Goal: Task Accomplishment & Management: Manage account settings

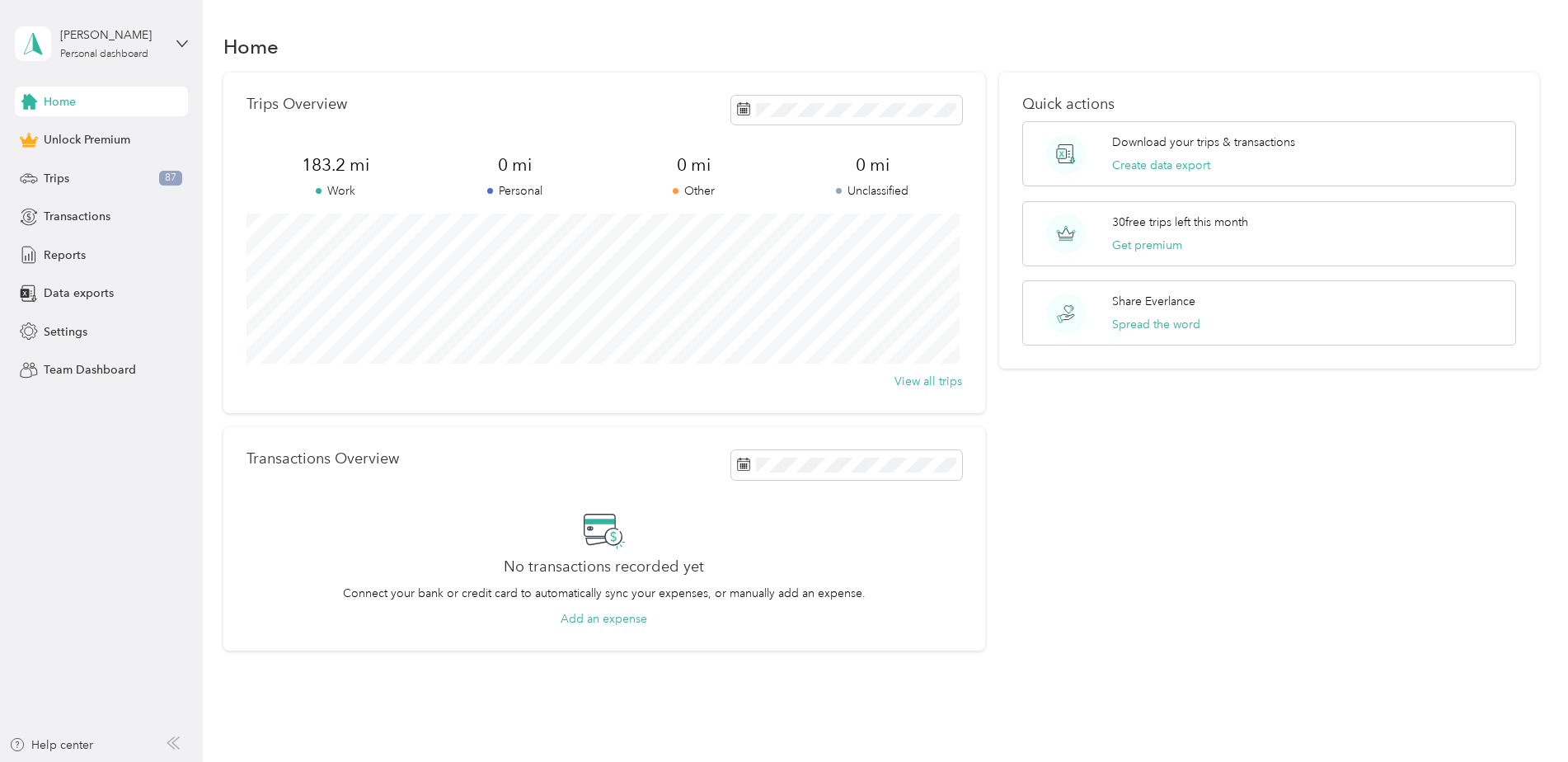
click at [64, 107] on span "Home" at bounding box center [60, 102] width 33 height 17
click at [84, 173] on div "Trips 87" at bounding box center [101, 178] width 173 height 30
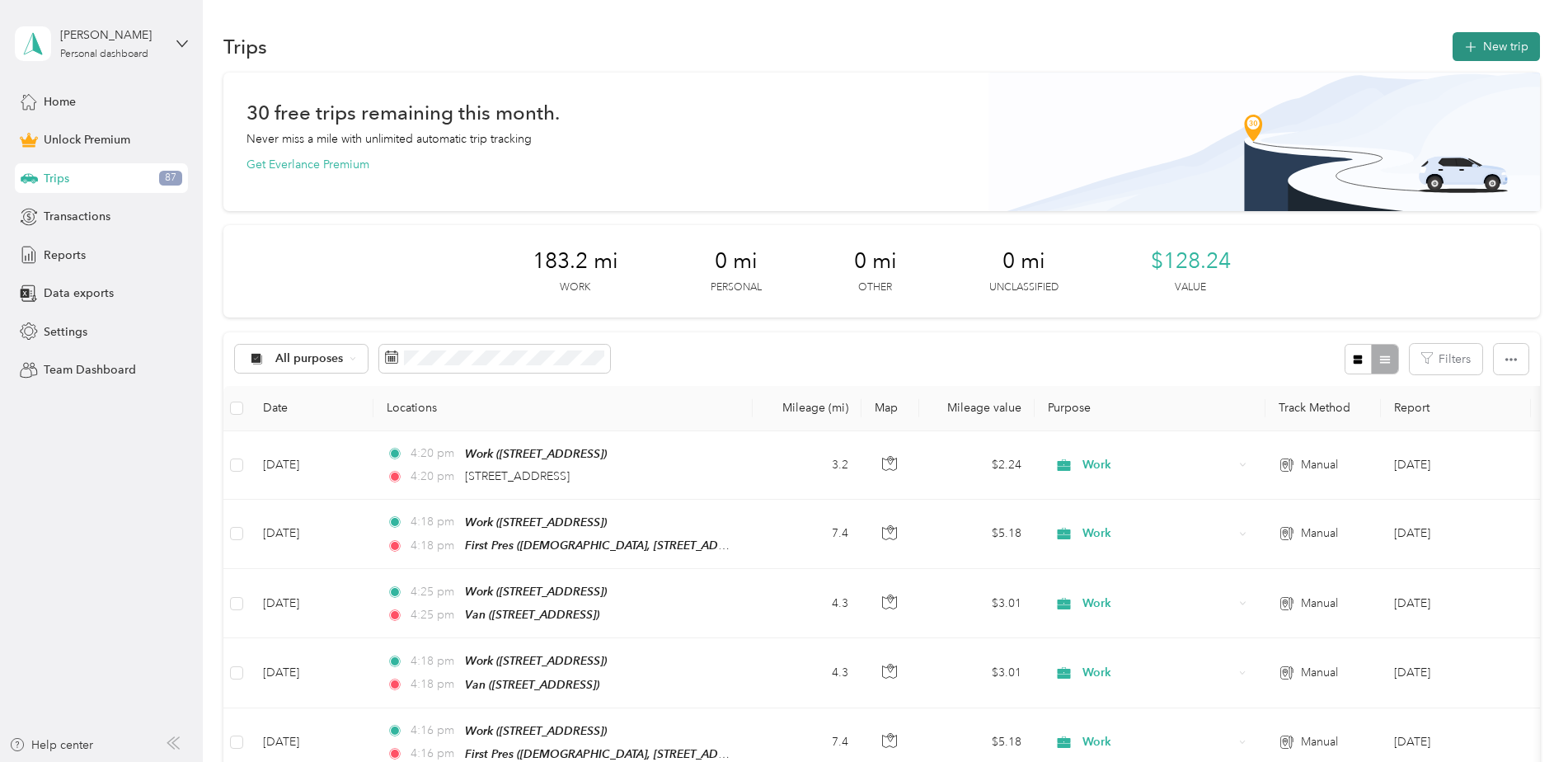
click at [1504, 47] on button "New trip" at bounding box center [1496, 47] width 87 height 29
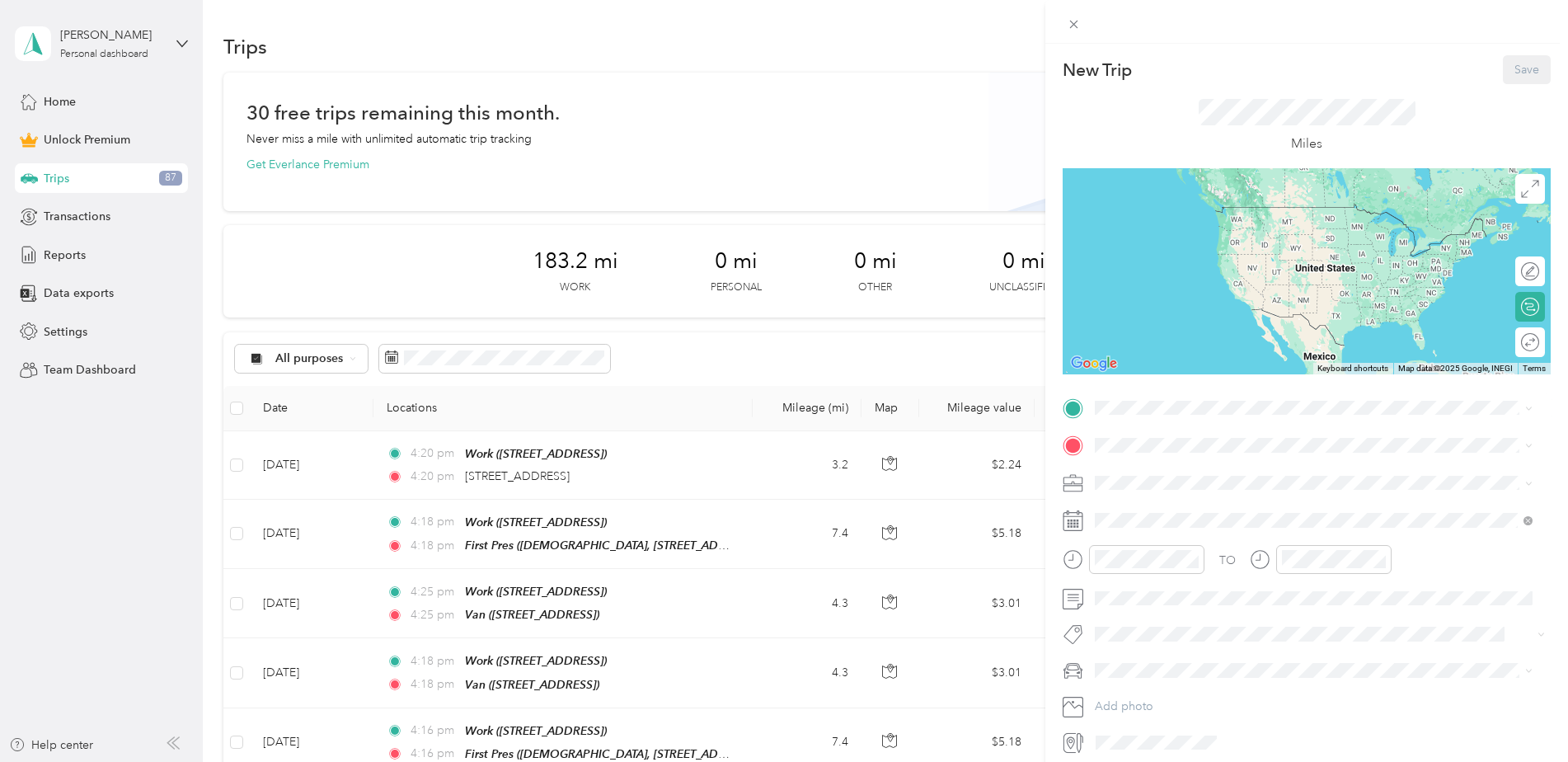
click at [1136, 482] on div "Work [STREET_ADDRESS]" at bounding box center [1325, 490] width 400 height 52
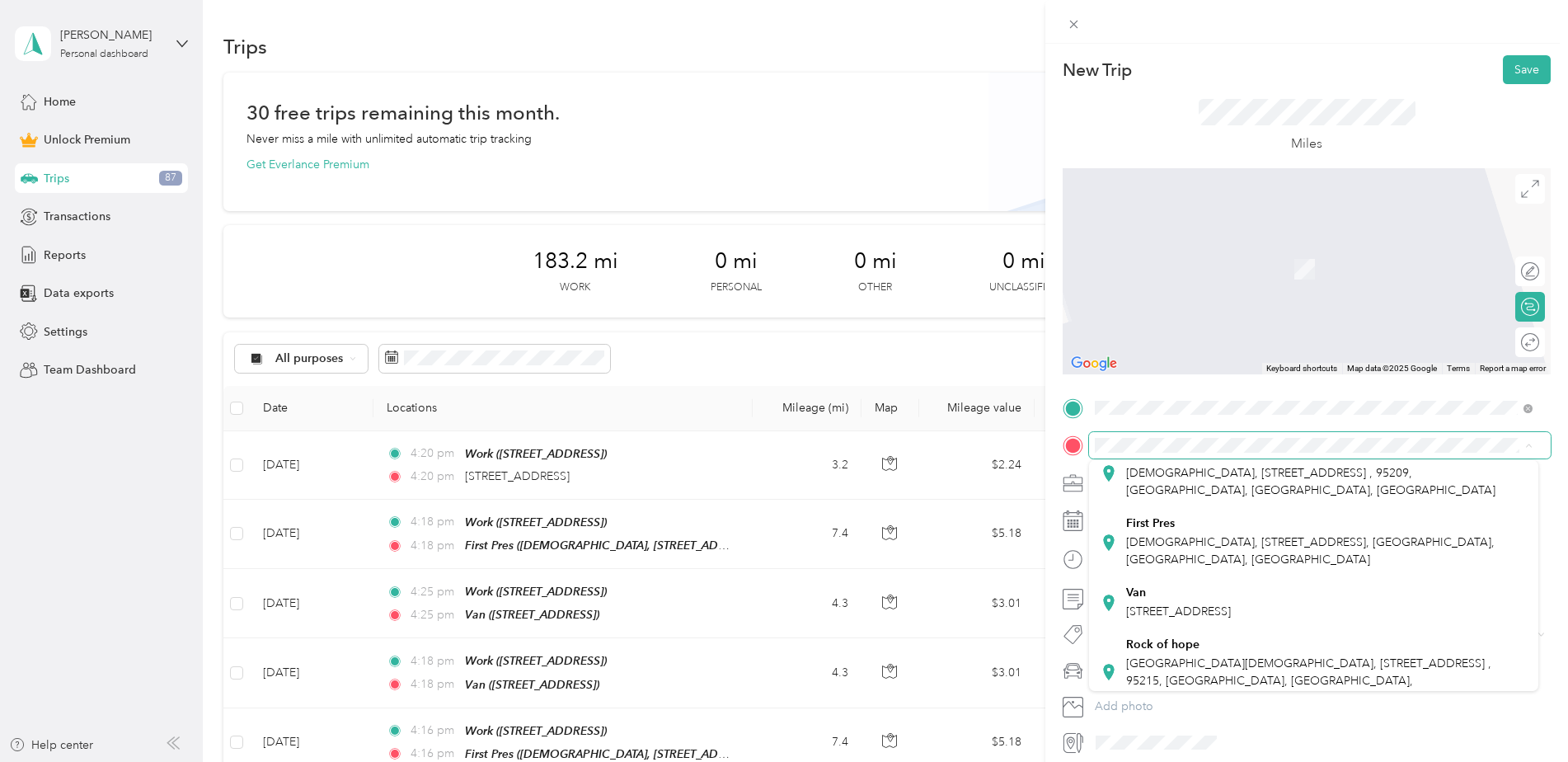
scroll to position [248, 0]
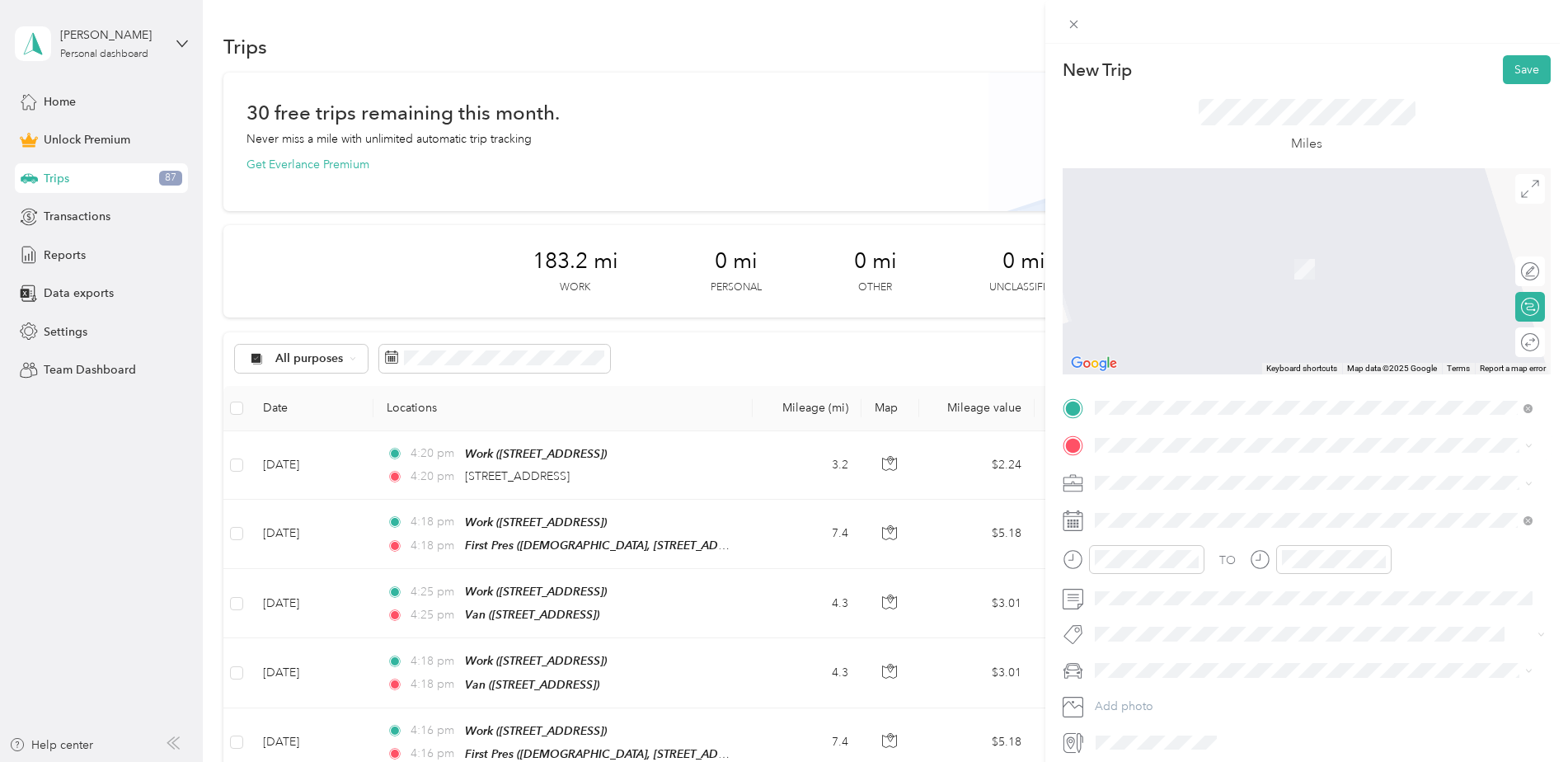
click at [1185, 612] on div "Van [STREET_ADDRESS]" at bounding box center [1177, 602] width 105 height 35
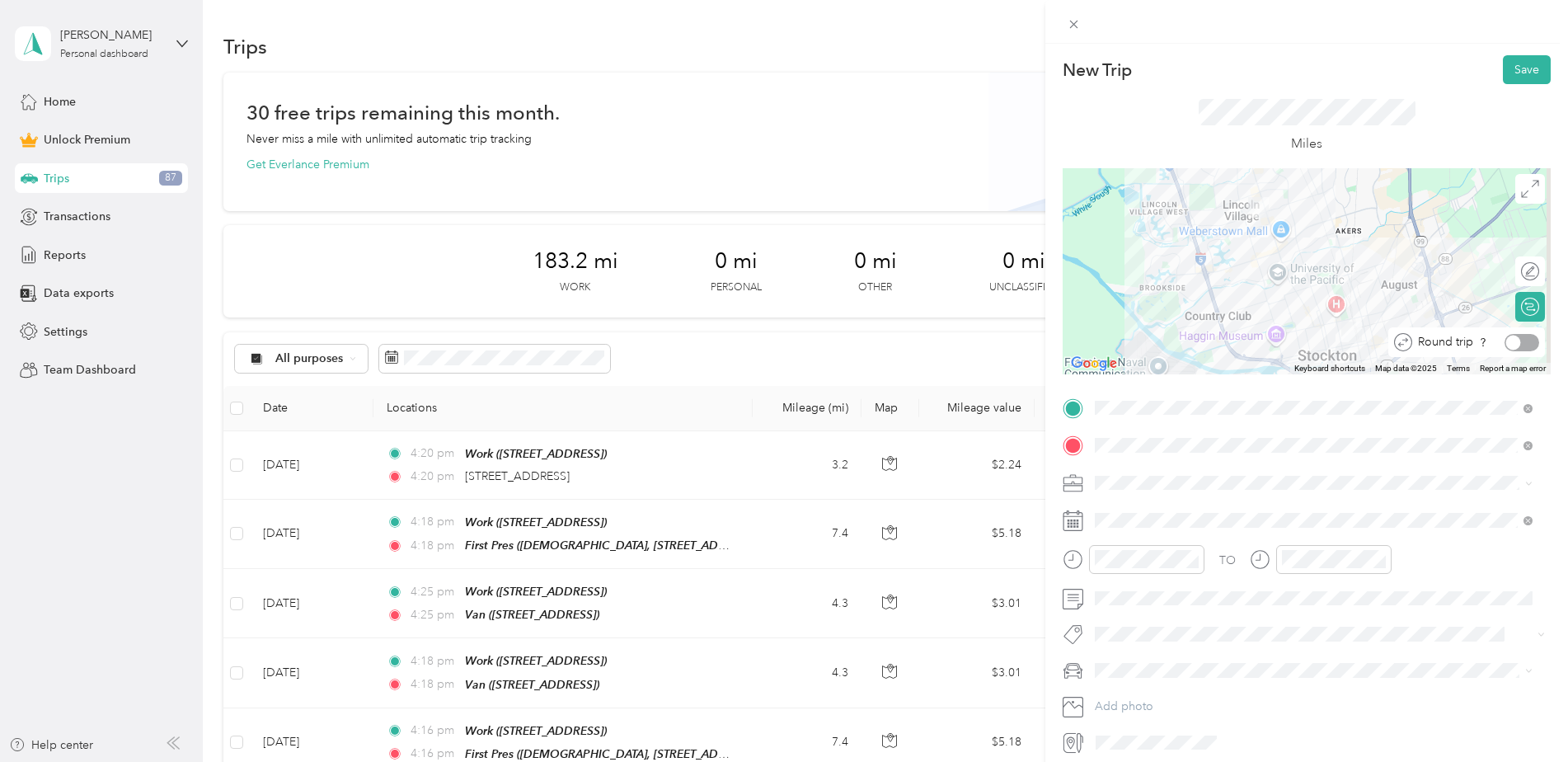
click at [1518, 344] on div at bounding box center [1522, 343] width 35 height 17
click at [1122, 566] on span "Family Promise" at bounding box center [1139, 561] width 77 height 14
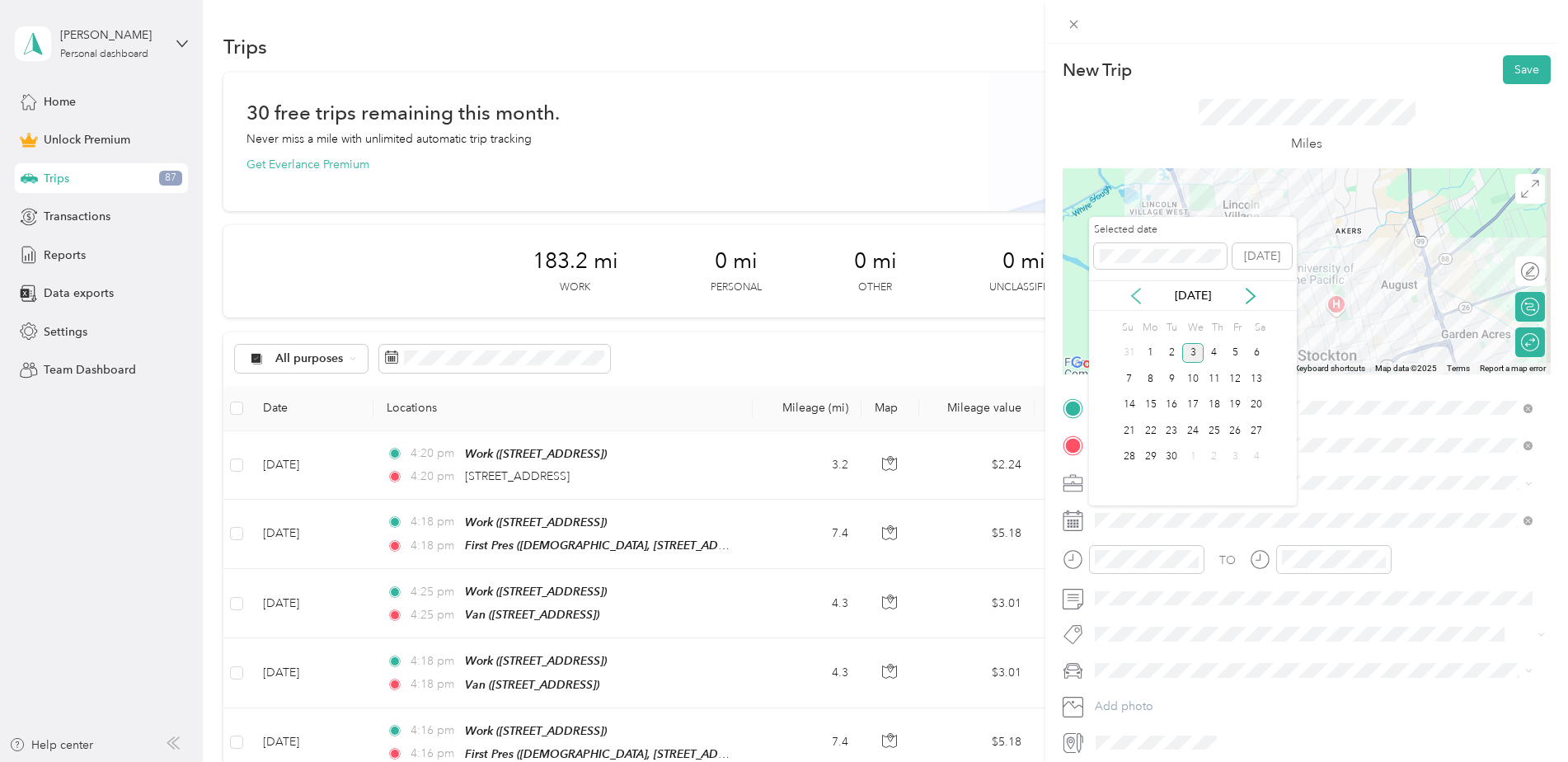
click at [1131, 295] on icon at bounding box center [1135, 296] width 9 height 14
click at [1128, 403] on div "10" at bounding box center [1129, 404] width 21 height 20
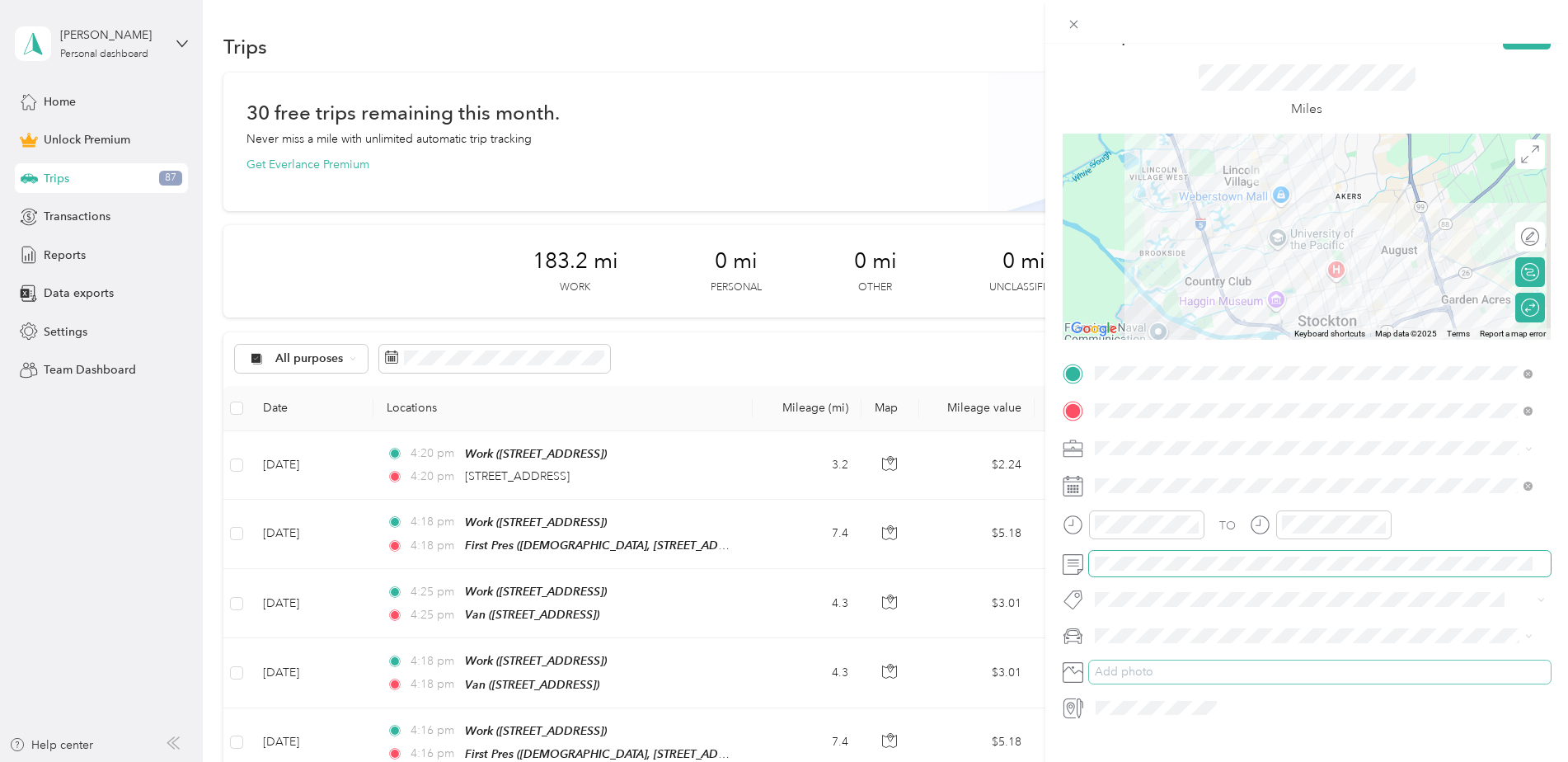
scroll to position [0, 0]
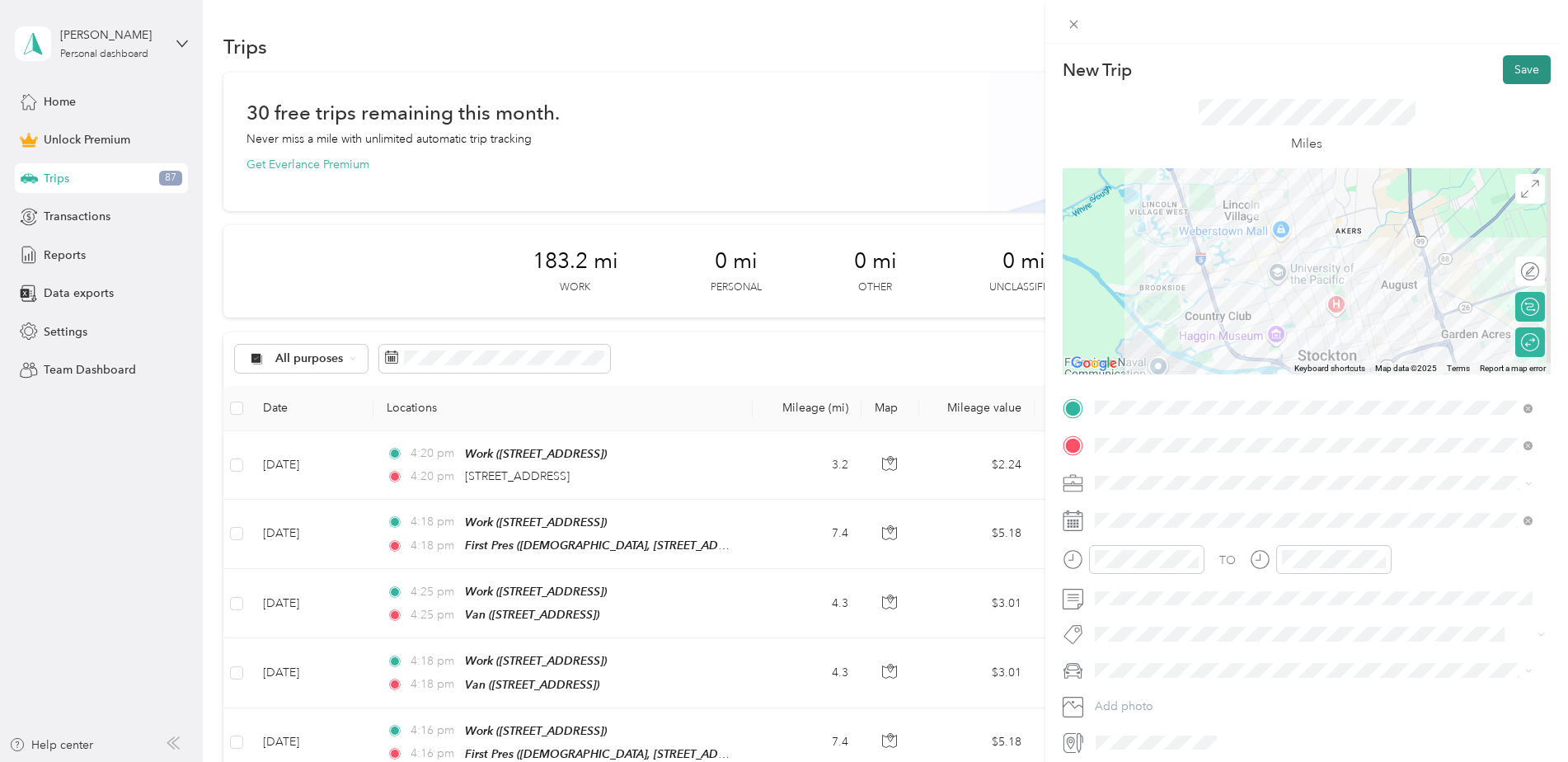
click at [1512, 71] on button "Save" at bounding box center [1527, 70] width 48 height 29
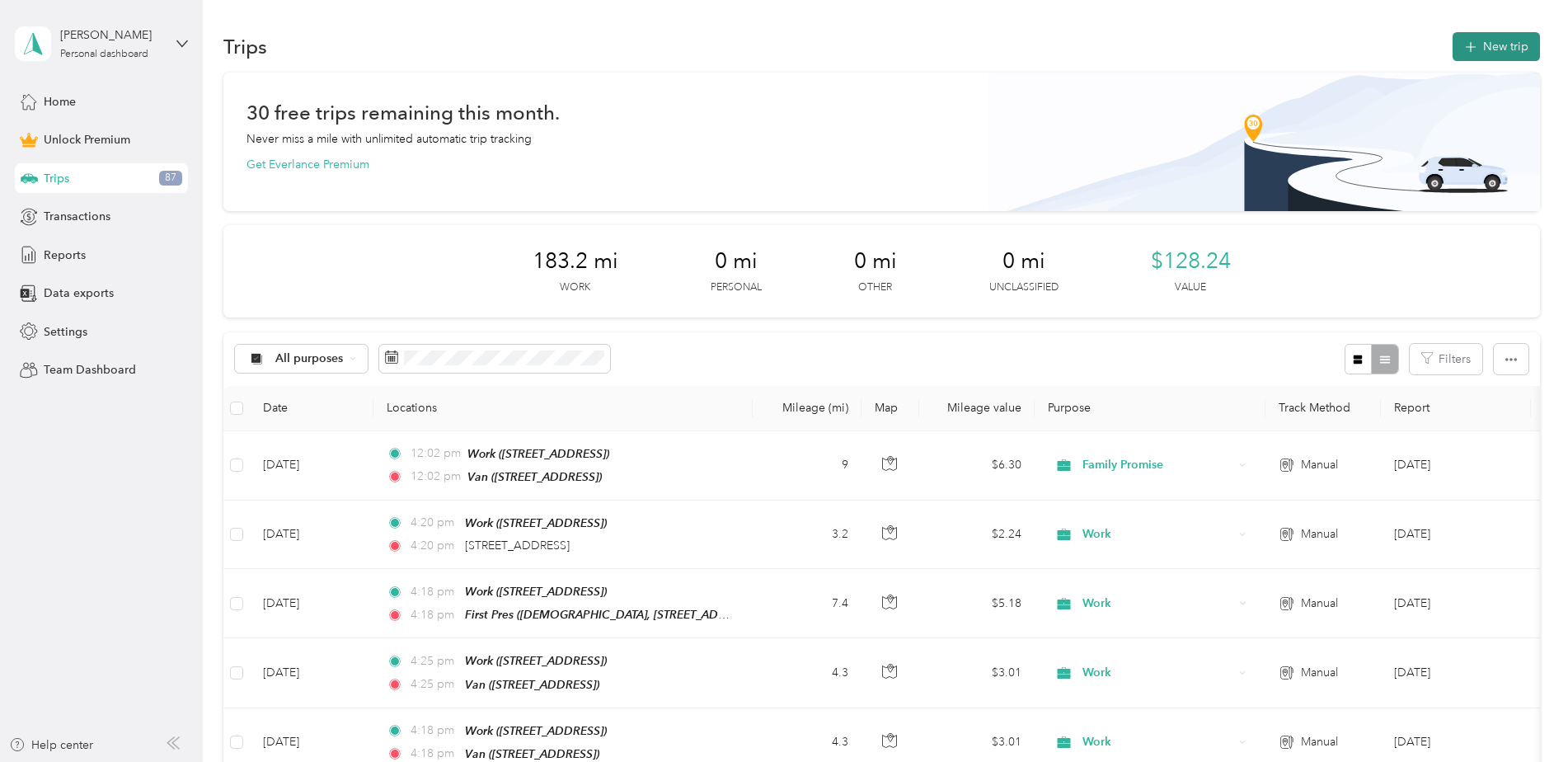
click at [1463, 46] on icon "button" at bounding box center [1470, 48] width 19 height 19
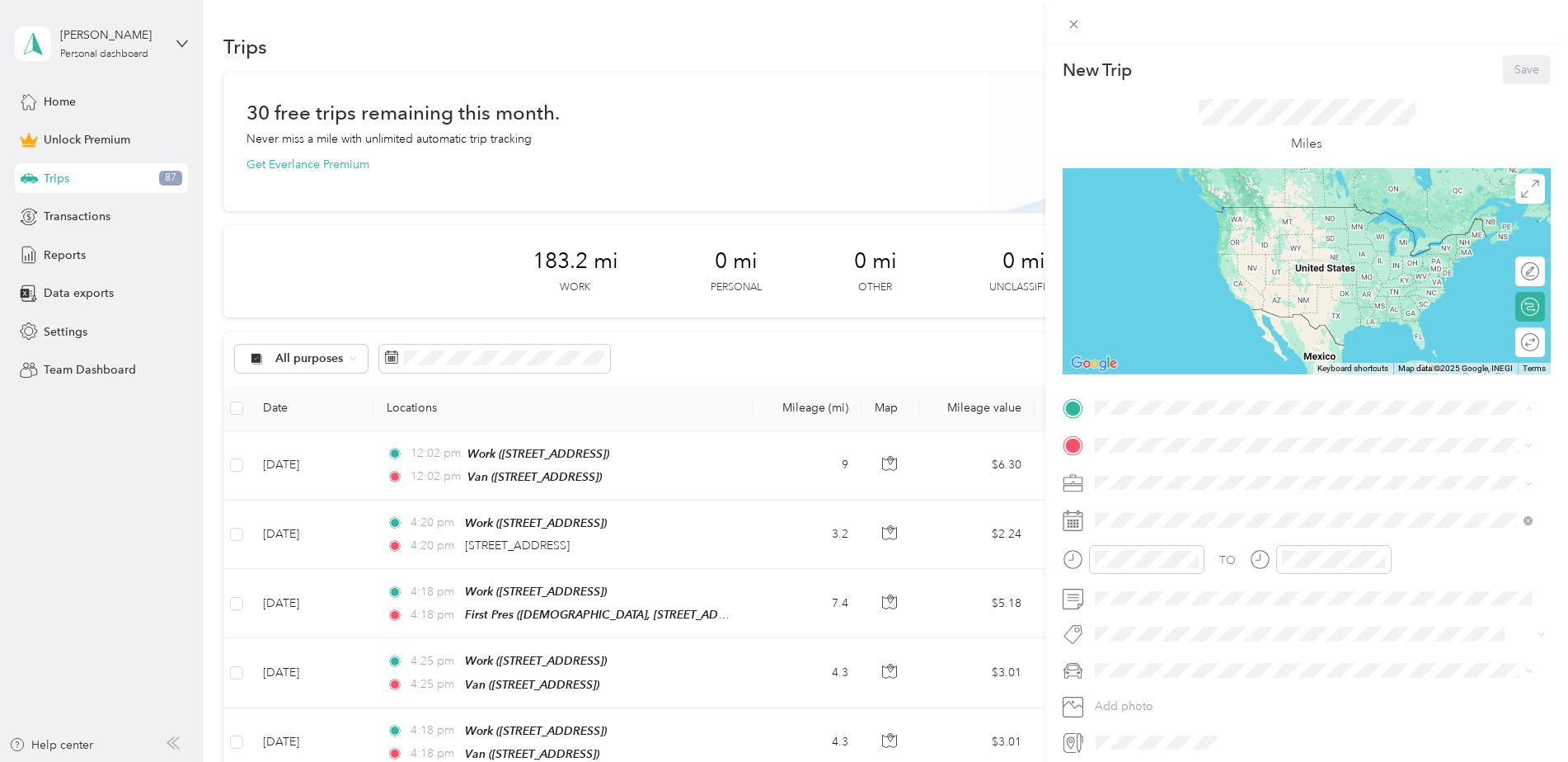
click at [1176, 488] on span "[STREET_ADDRESS], [GEOGRAPHIC_DATA], [GEOGRAPHIC_DATA], [GEOGRAPHIC_DATA]" at bounding box center [1305, 500] width 359 height 32
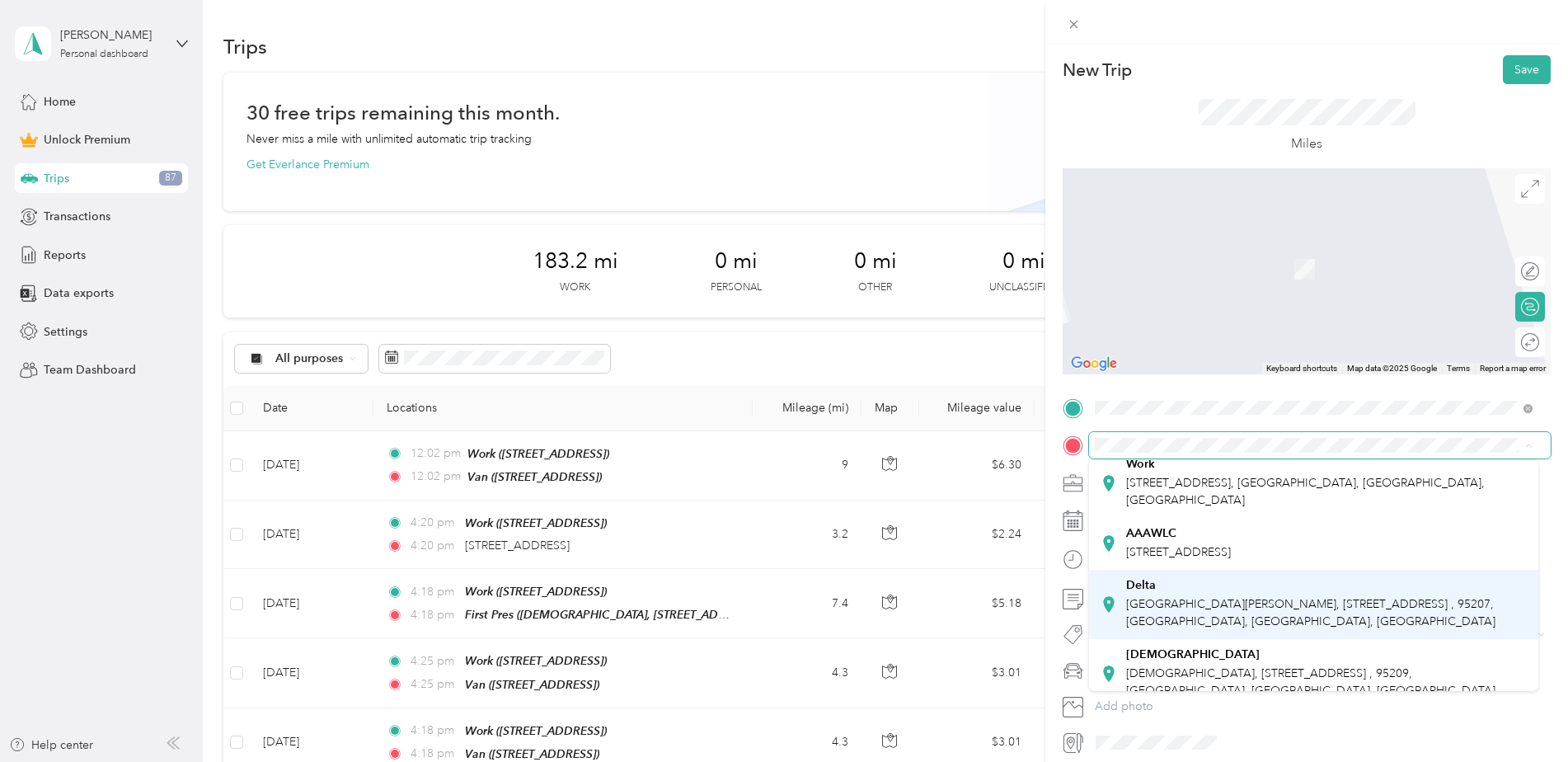
scroll to position [248, 0]
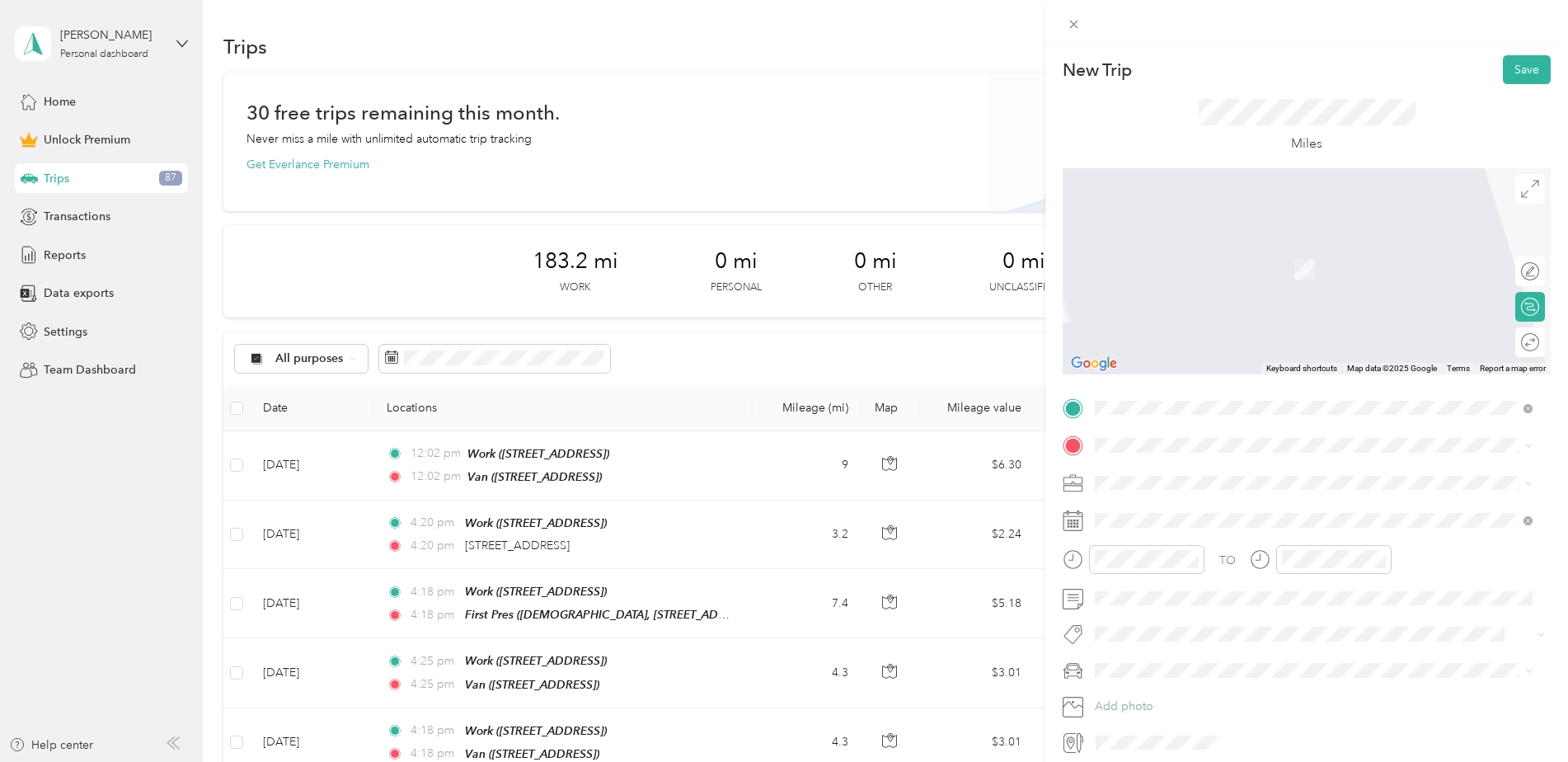
click at [1177, 611] on div "Van [STREET_ADDRESS]" at bounding box center [1177, 599] width 105 height 35
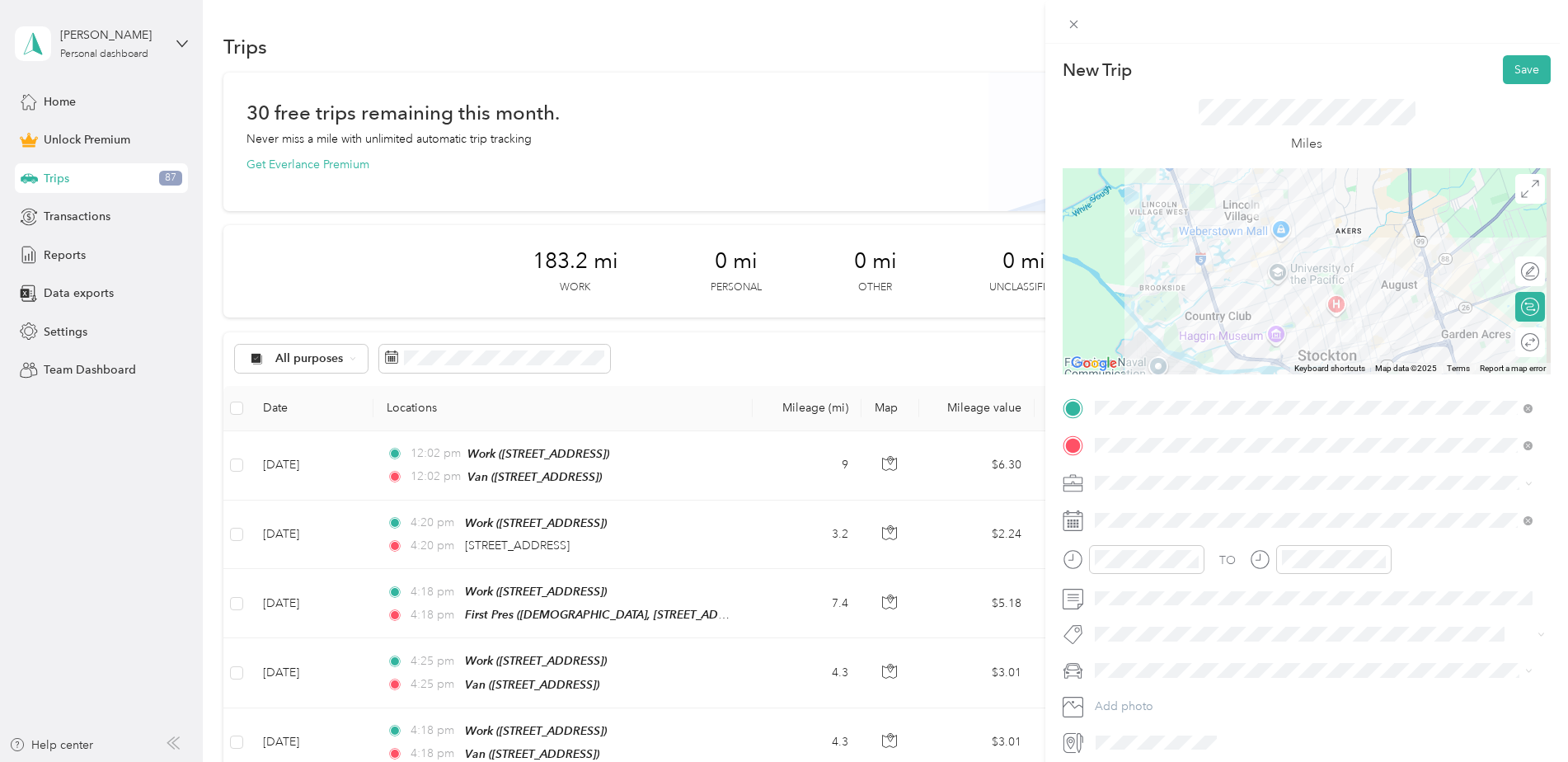
click at [1143, 562] on span "Family Promise" at bounding box center [1139, 569] width 77 height 14
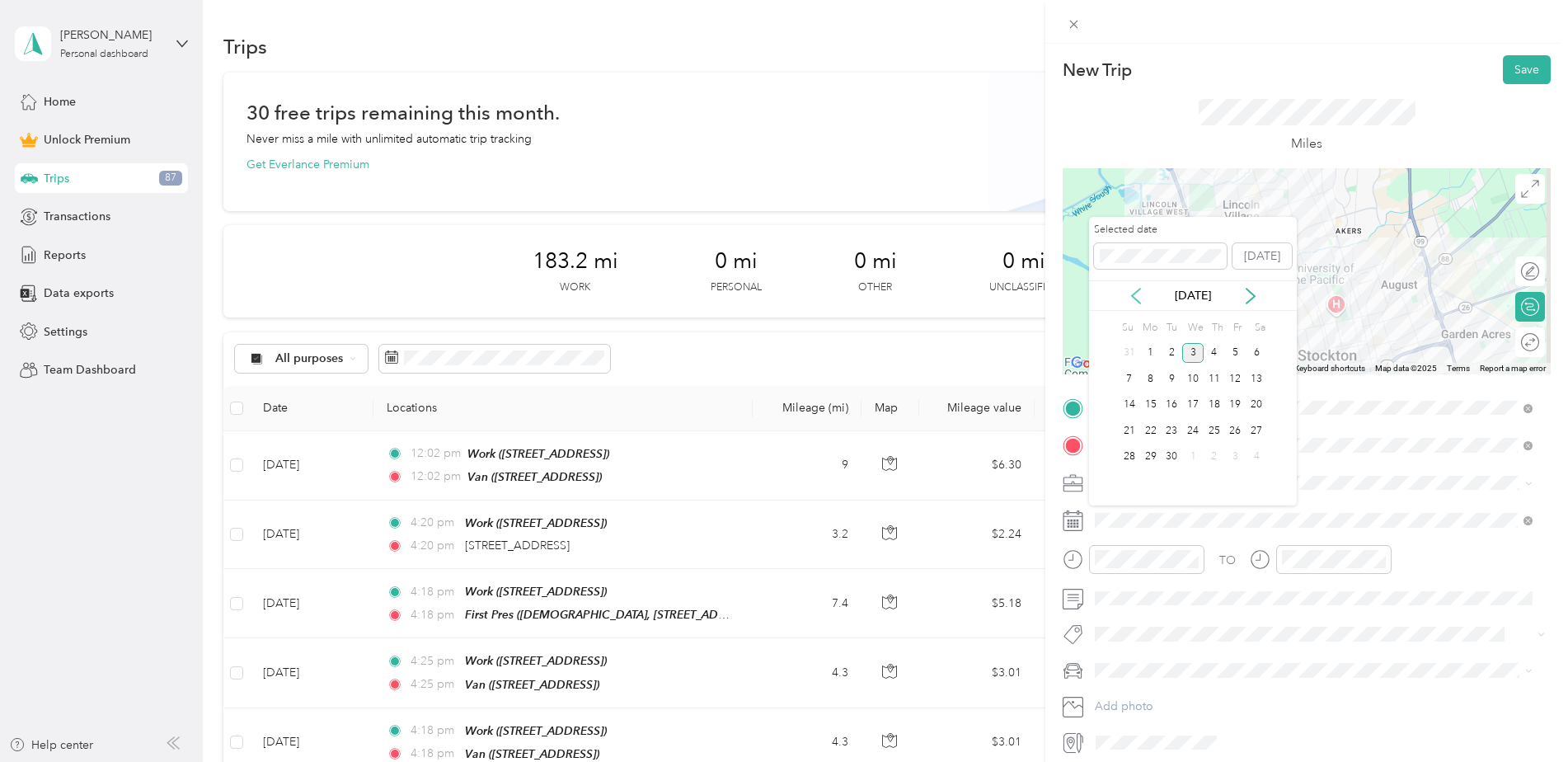
click at [1137, 289] on icon at bounding box center [1135, 296] width 16 height 16
click at [1152, 400] on div "11" at bounding box center [1151, 404] width 21 height 20
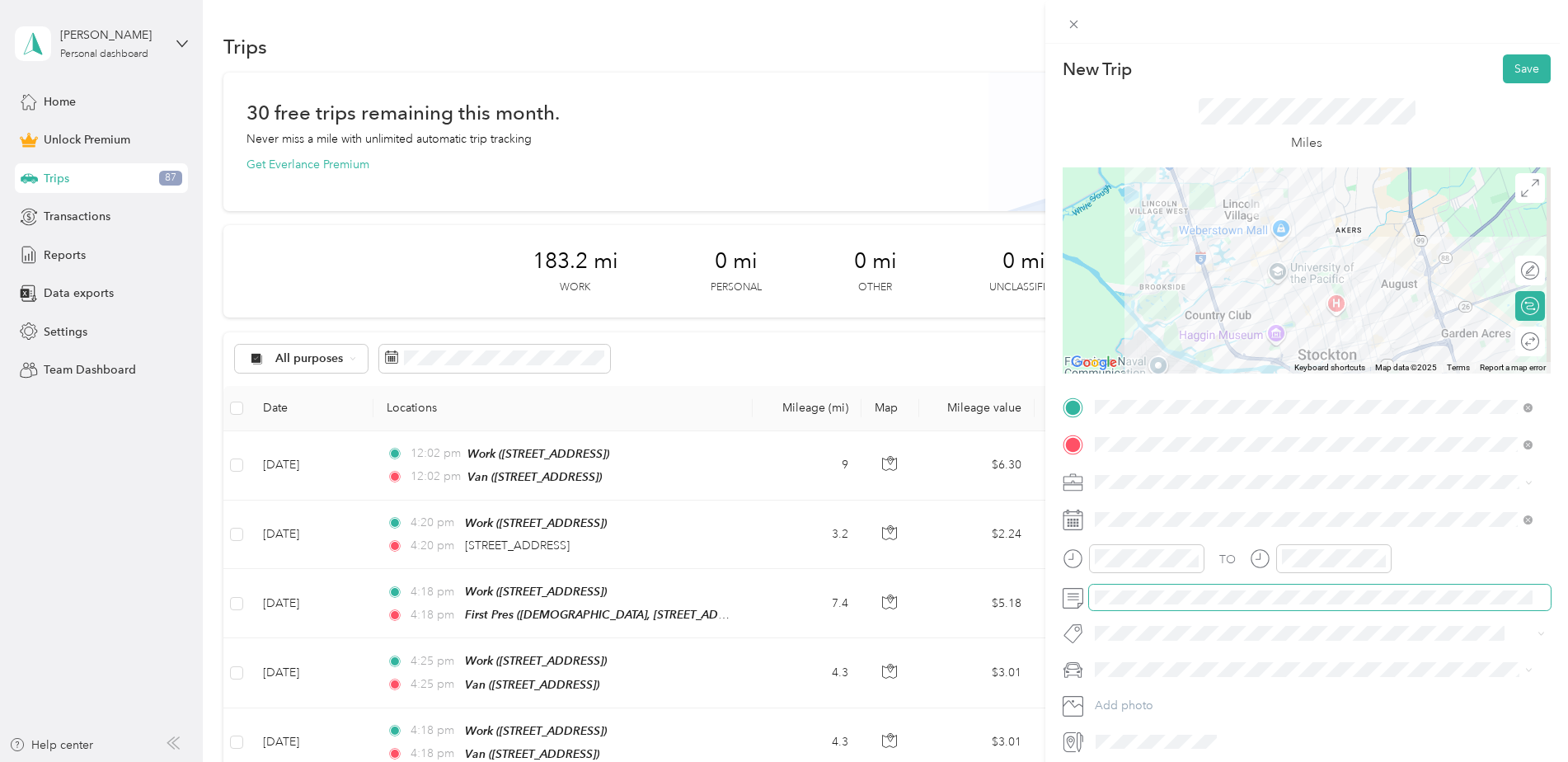
scroll to position [0, 0]
click at [1515, 70] on button "Save" at bounding box center [1527, 70] width 48 height 29
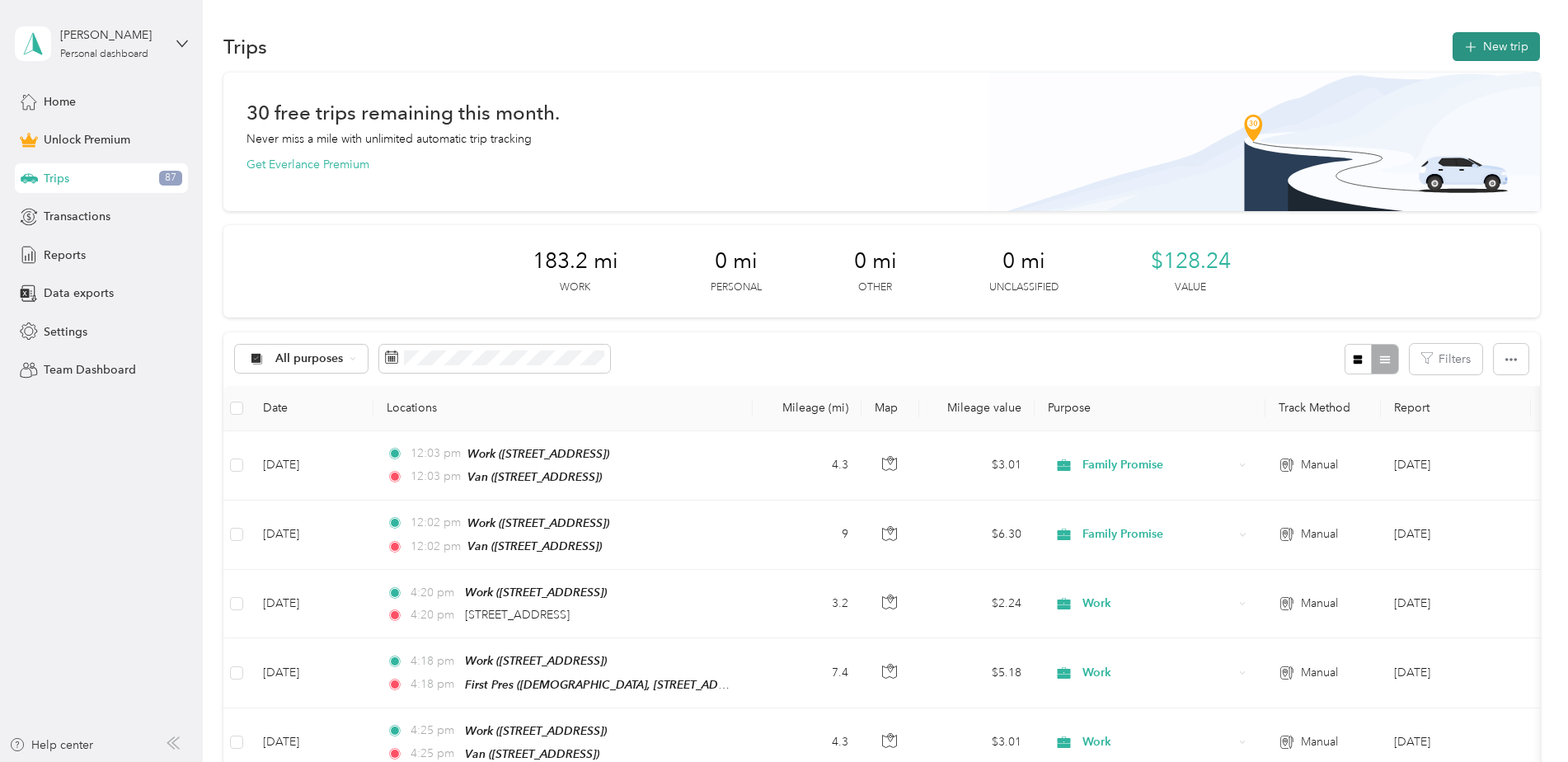
click at [1485, 51] on button "New trip" at bounding box center [1496, 47] width 87 height 29
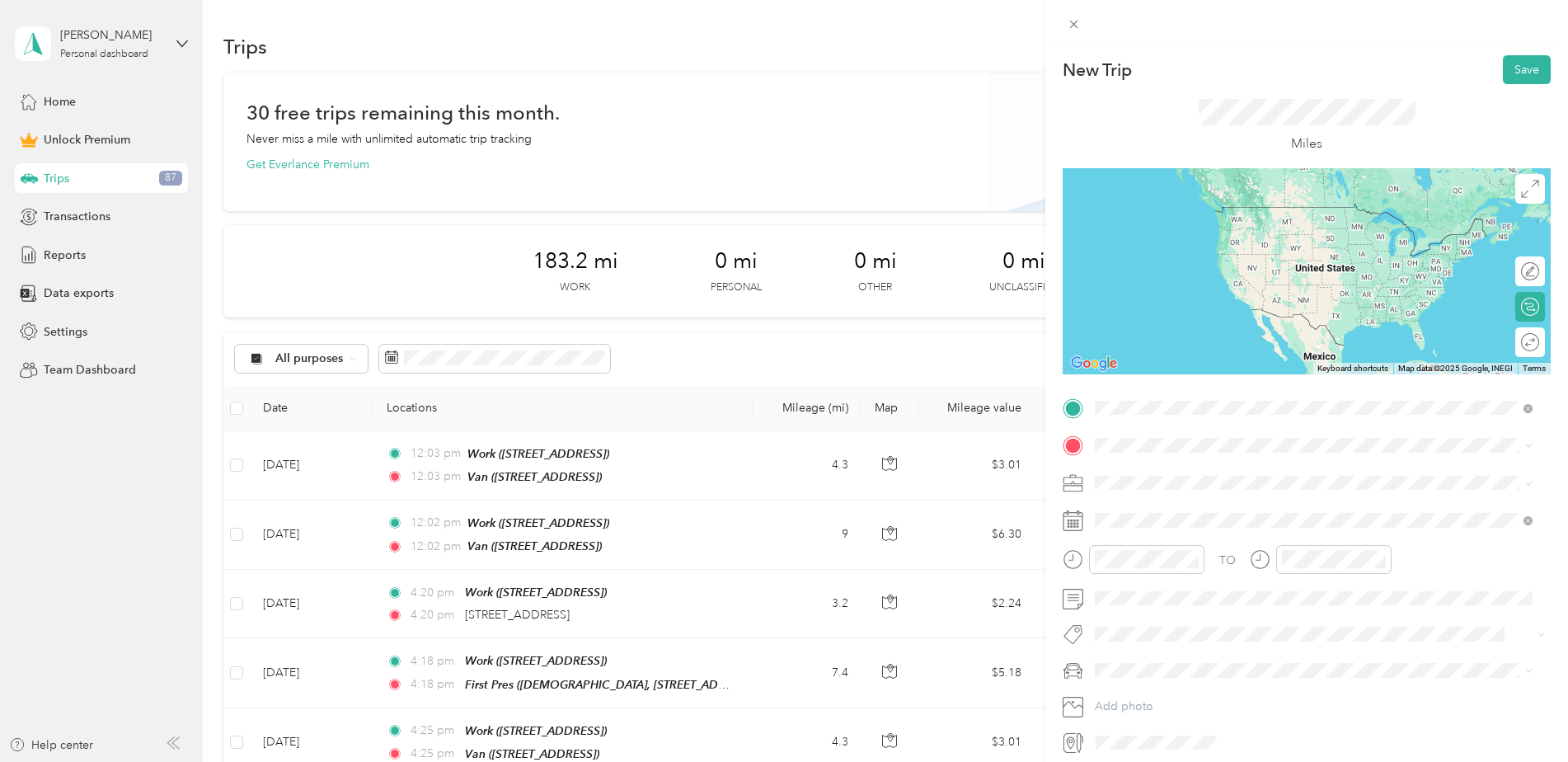
click at [1222, 470] on span "[STREET_ADDRESS][US_STATE]" at bounding box center [1208, 466] width 165 height 14
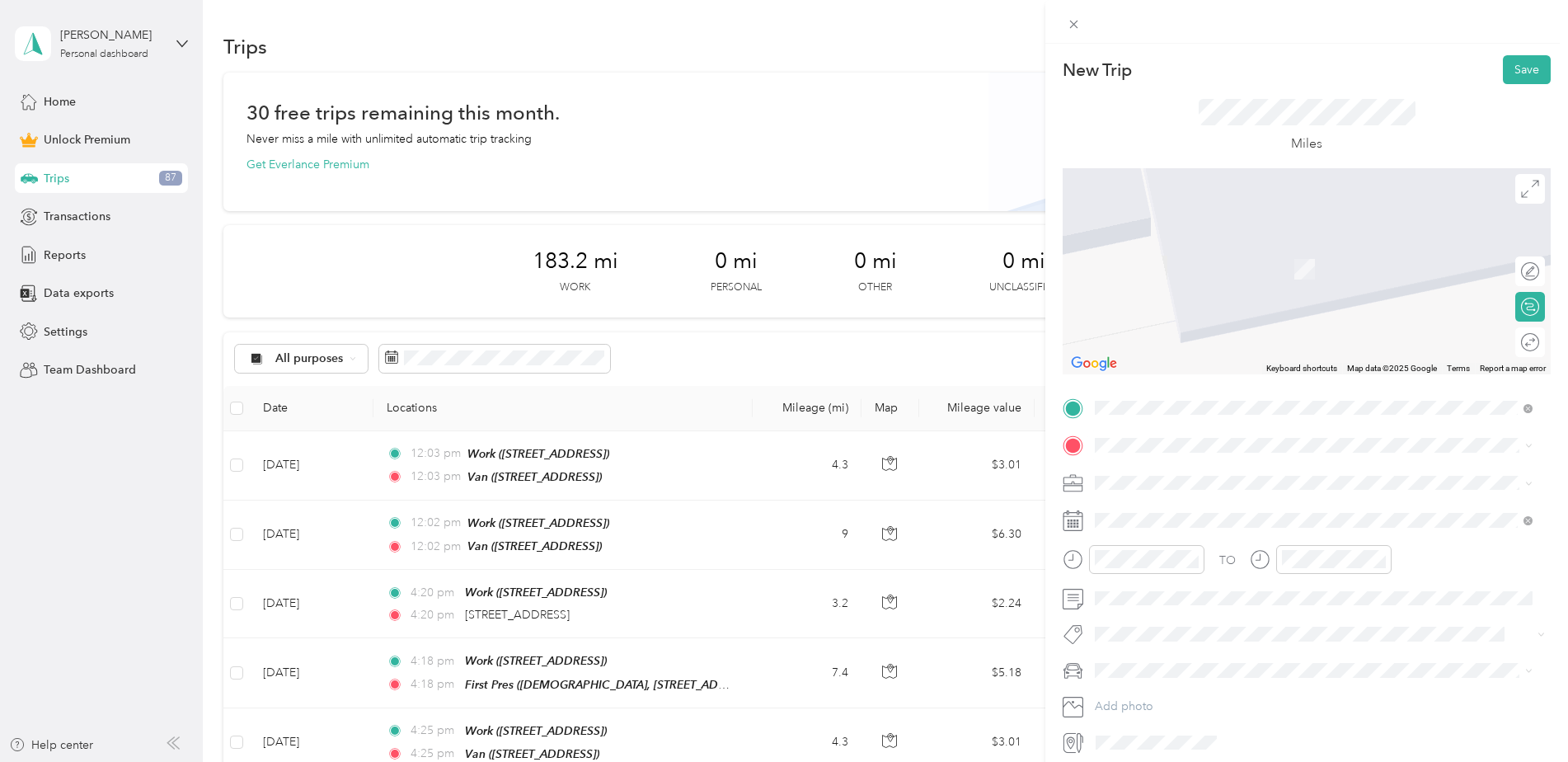
click at [1192, 519] on div "Work [STREET_ADDRESS]" at bounding box center [1325, 529] width 400 height 52
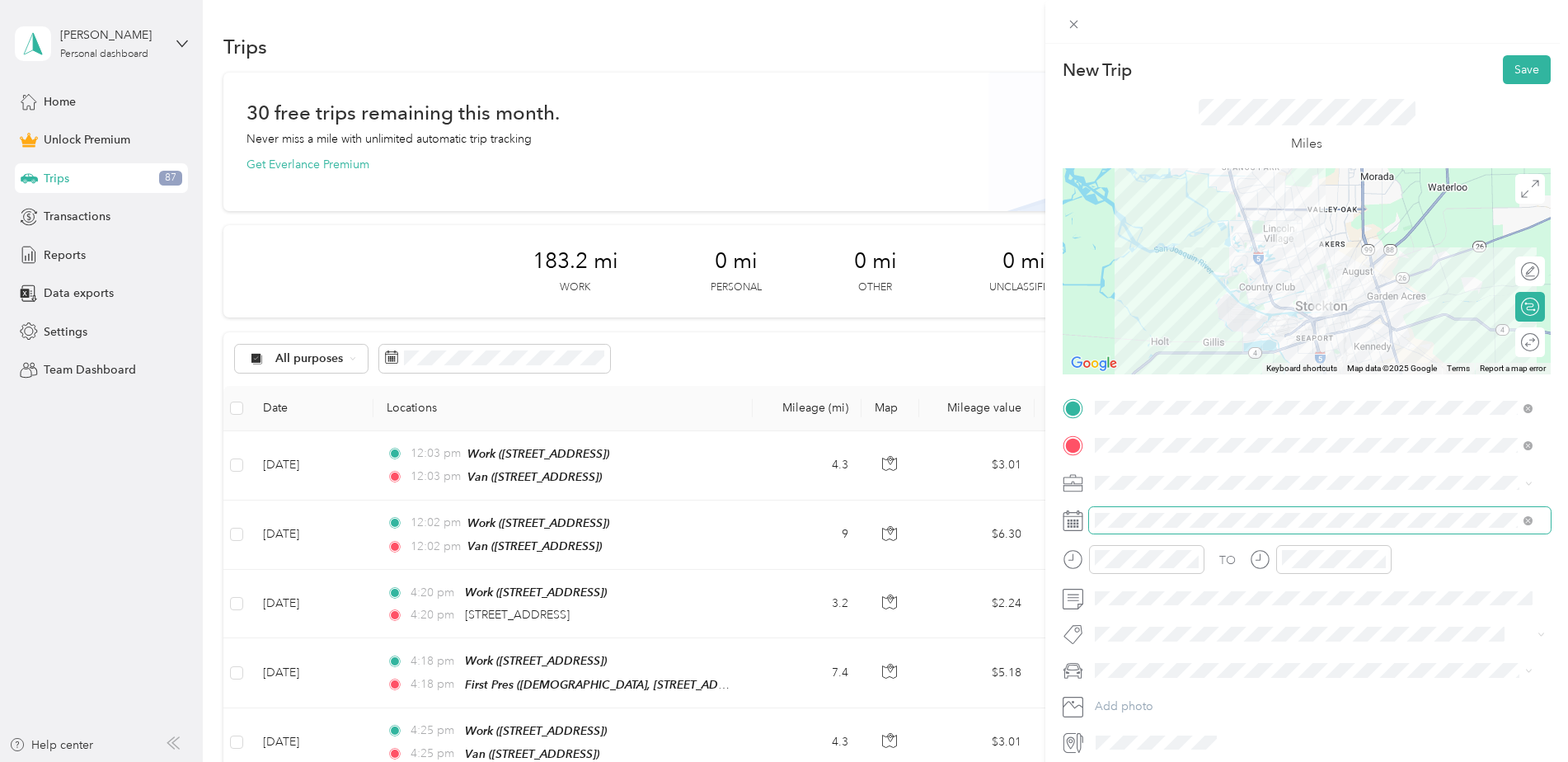
click at [1224, 509] on span at bounding box center [1319, 519] width 462 height 26
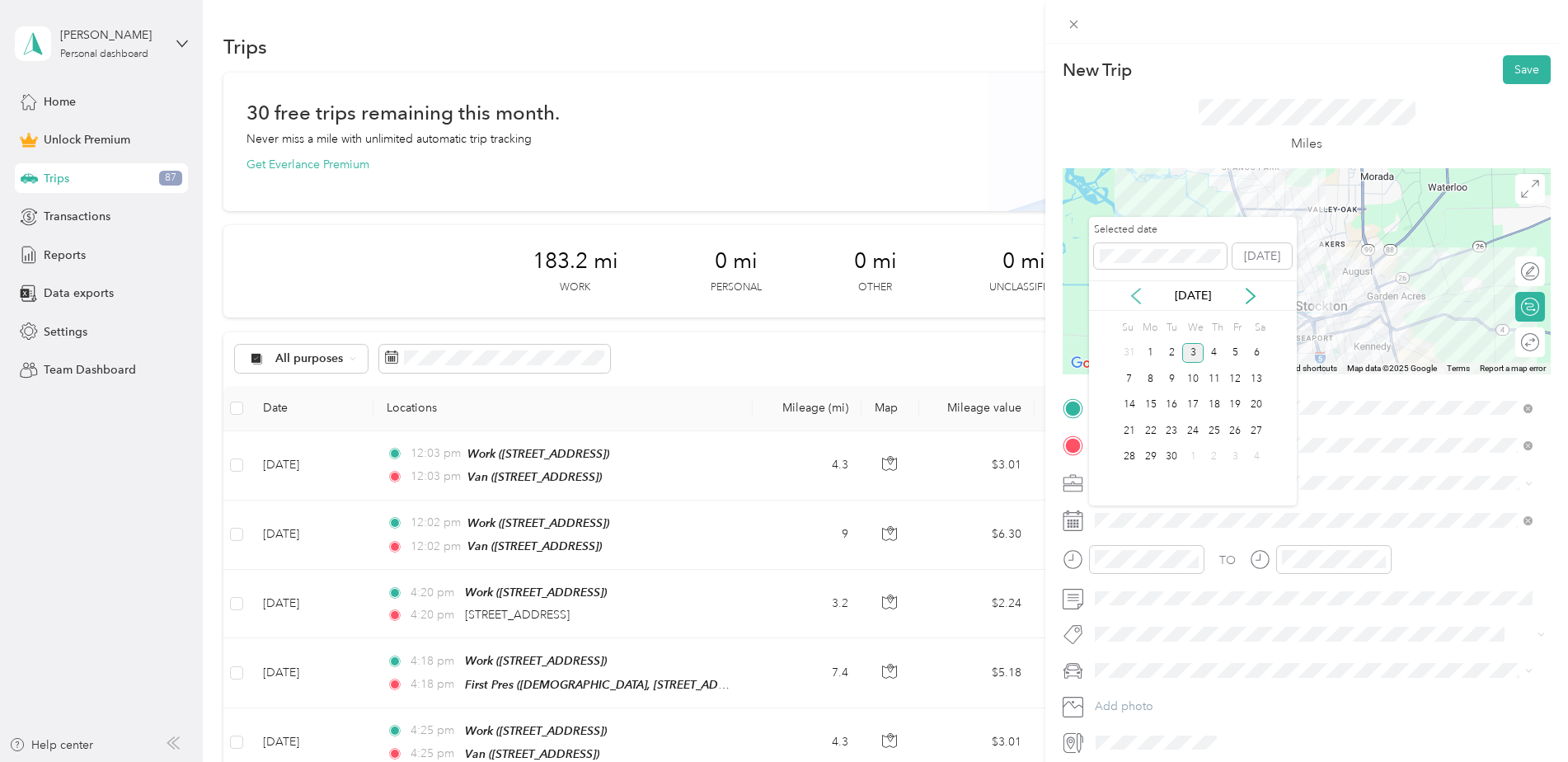
click at [1138, 288] on icon at bounding box center [1135, 296] width 16 height 16
click at [1198, 406] on div "13" at bounding box center [1193, 404] width 21 height 20
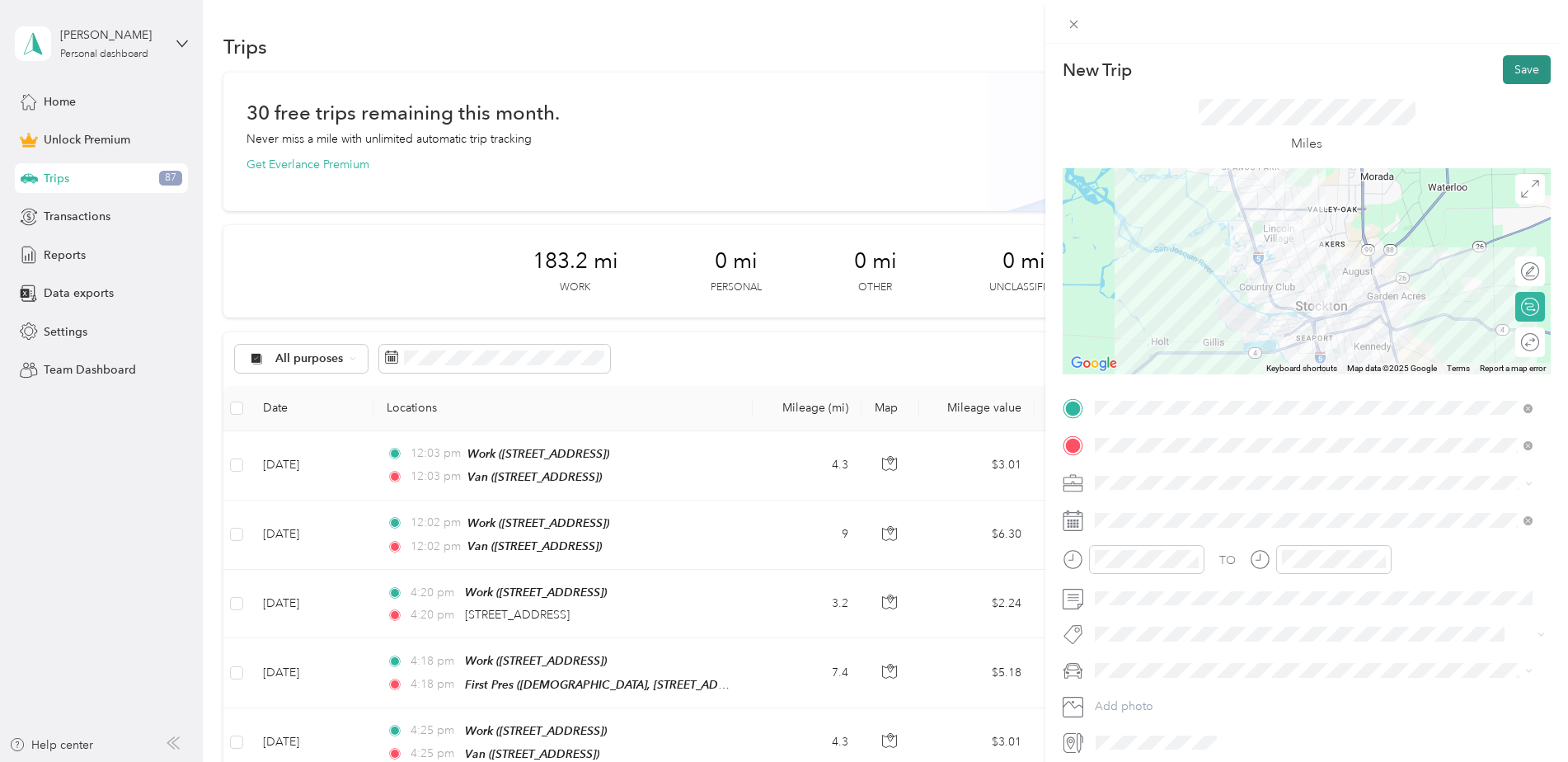
click at [1503, 66] on button "Save" at bounding box center [1527, 70] width 48 height 29
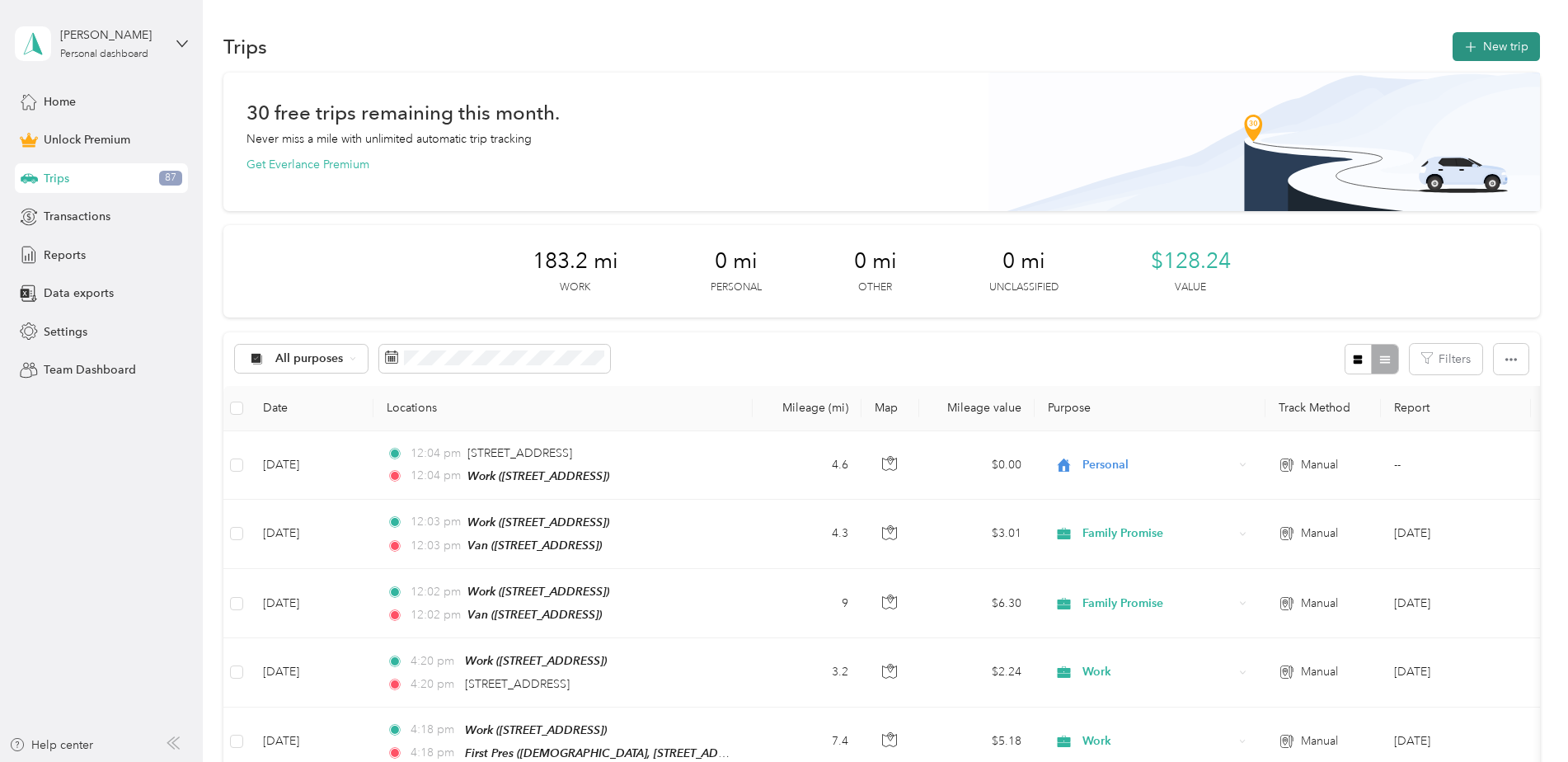
click at [1471, 57] on button "New trip" at bounding box center [1496, 47] width 87 height 29
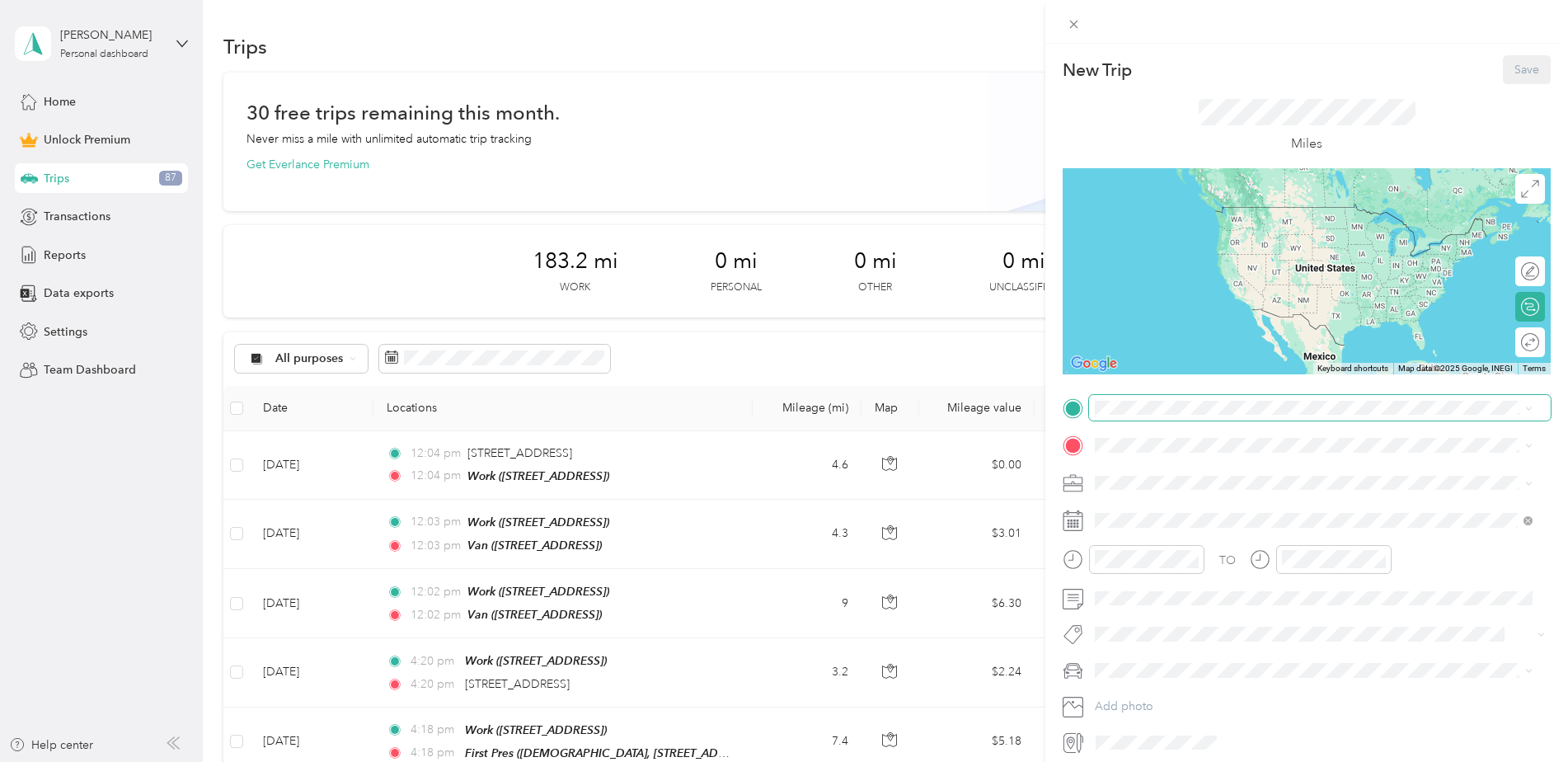
click at [1139, 418] on span at bounding box center [1319, 407] width 462 height 26
click at [1175, 500] on div "Work [STREET_ADDRESS]" at bounding box center [1325, 490] width 400 height 52
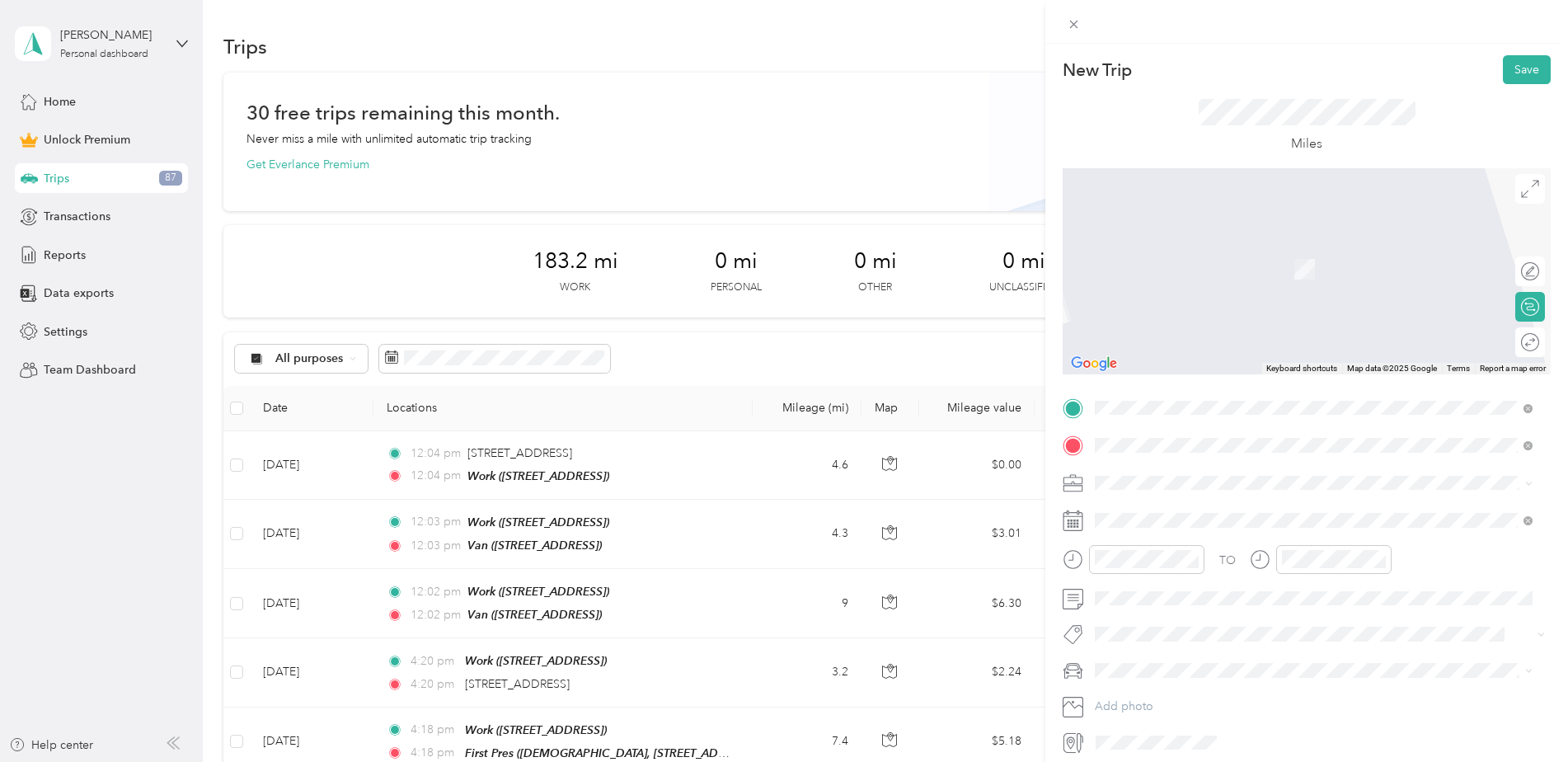
click at [1218, 512] on span "[STREET_ADDRESS][US_STATE][US_STATE]" at bounding box center [1238, 504] width 226 height 14
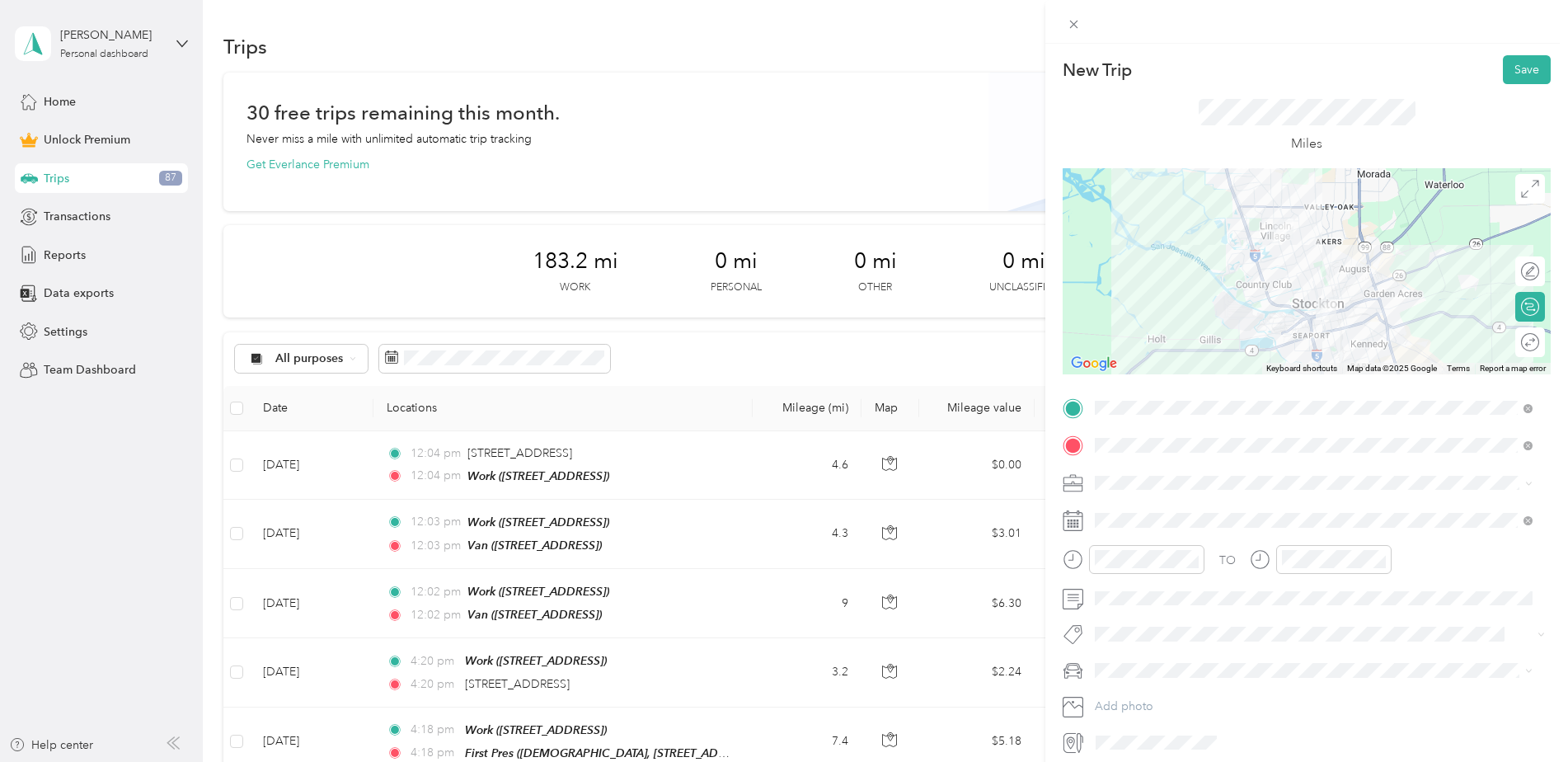
click at [1144, 564] on span "Family Promise" at bounding box center [1139, 560] width 77 height 14
click at [1250, 131] on div "Miles" at bounding box center [1307, 127] width 217 height 56
click at [1529, 352] on div "Round trip" at bounding box center [1530, 342] width 30 height 30
click at [1506, 338] on div at bounding box center [1512, 342] width 14 height 14
click at [1155, 606] on span at bounding box center [1319, 598] width 462 height 26
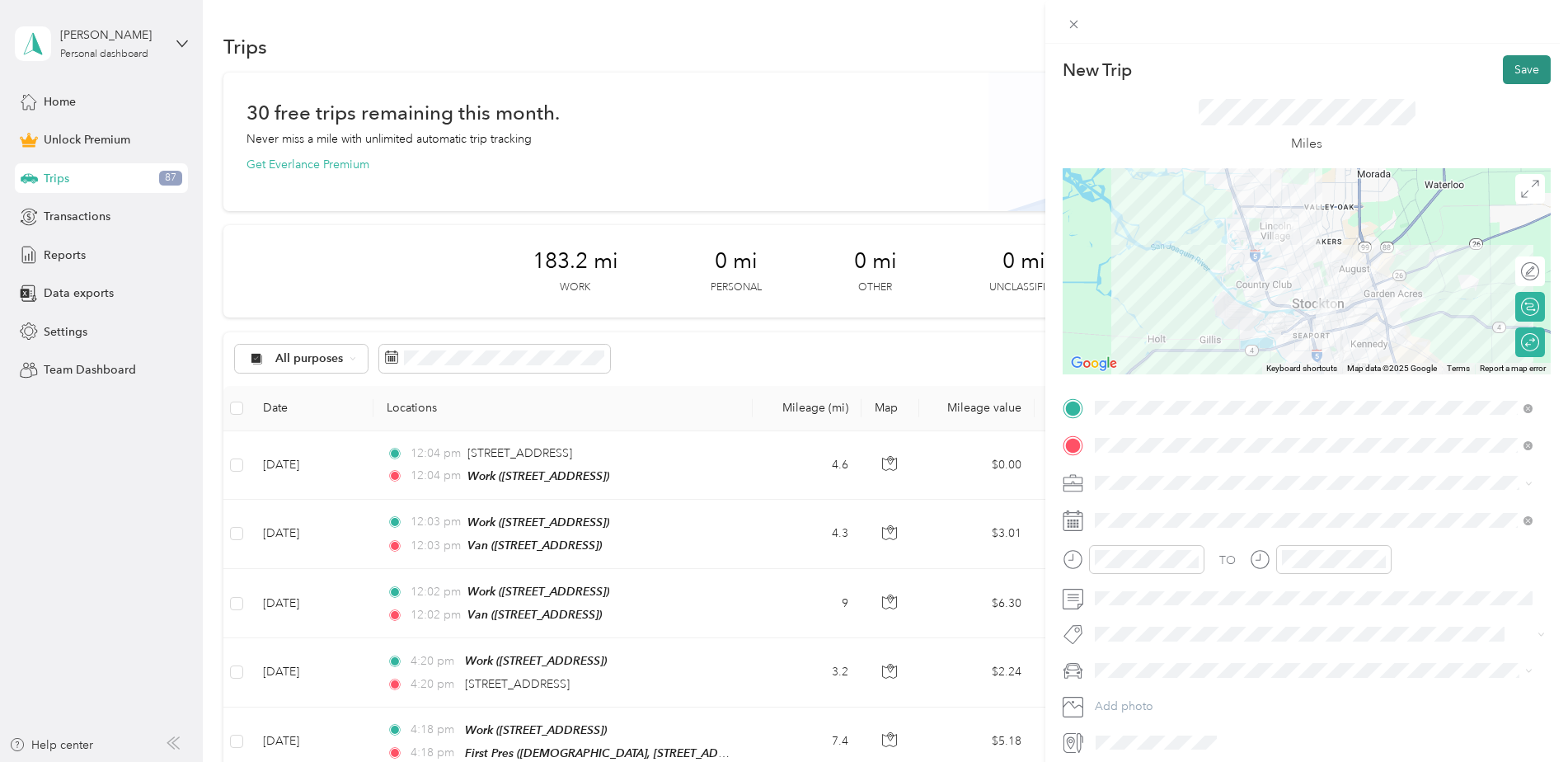
click at [1510, 61] on button "Save" at bounding box center [1527, 70] width 48 height 29
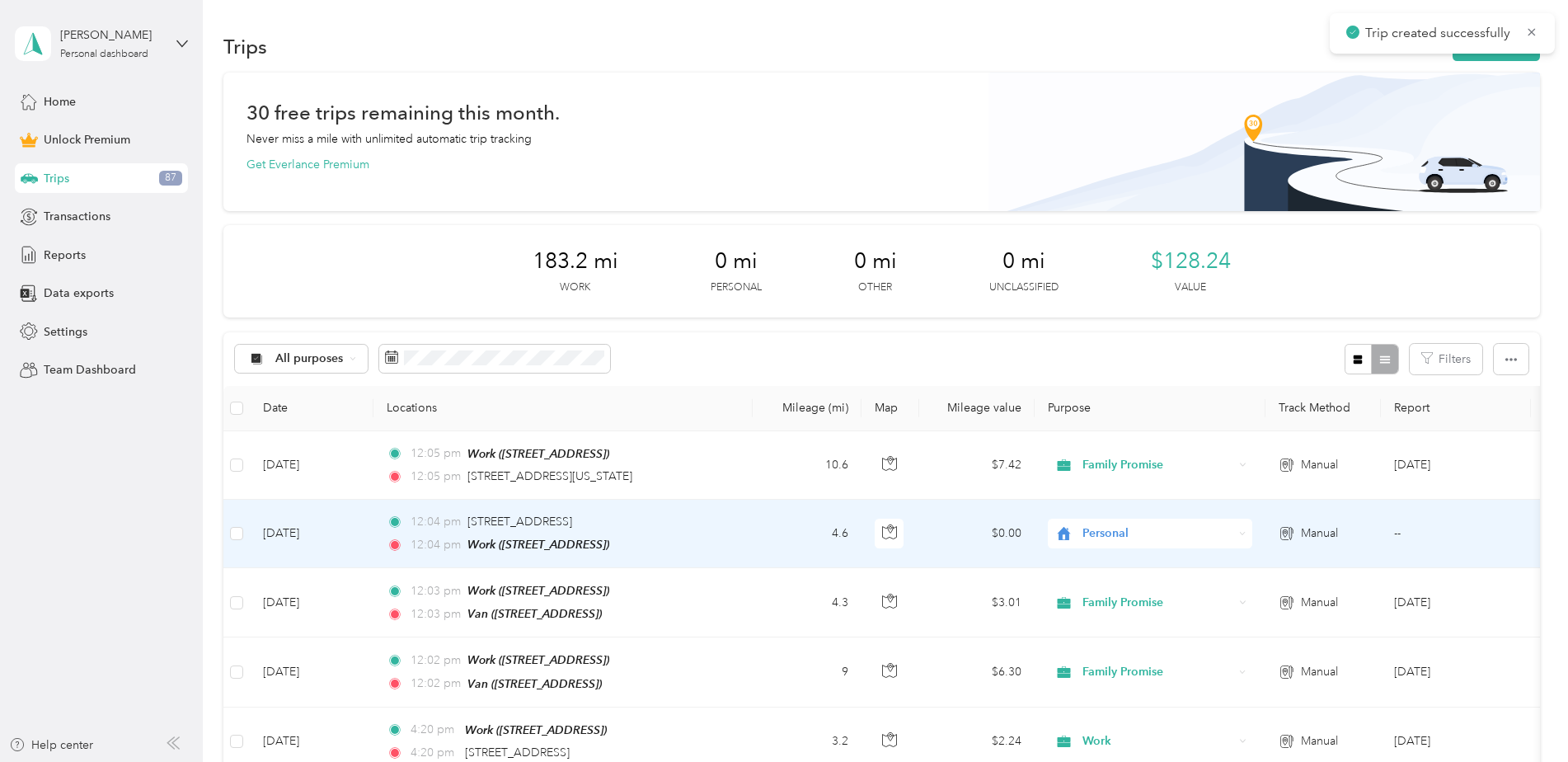
click at [1105, 525] on span "Personal" at bounding box center [1157, 533] width 151 height 18
click at [1139, 352] on span "Family Promise" at bounding box center [1164, 356] width 153 height 17
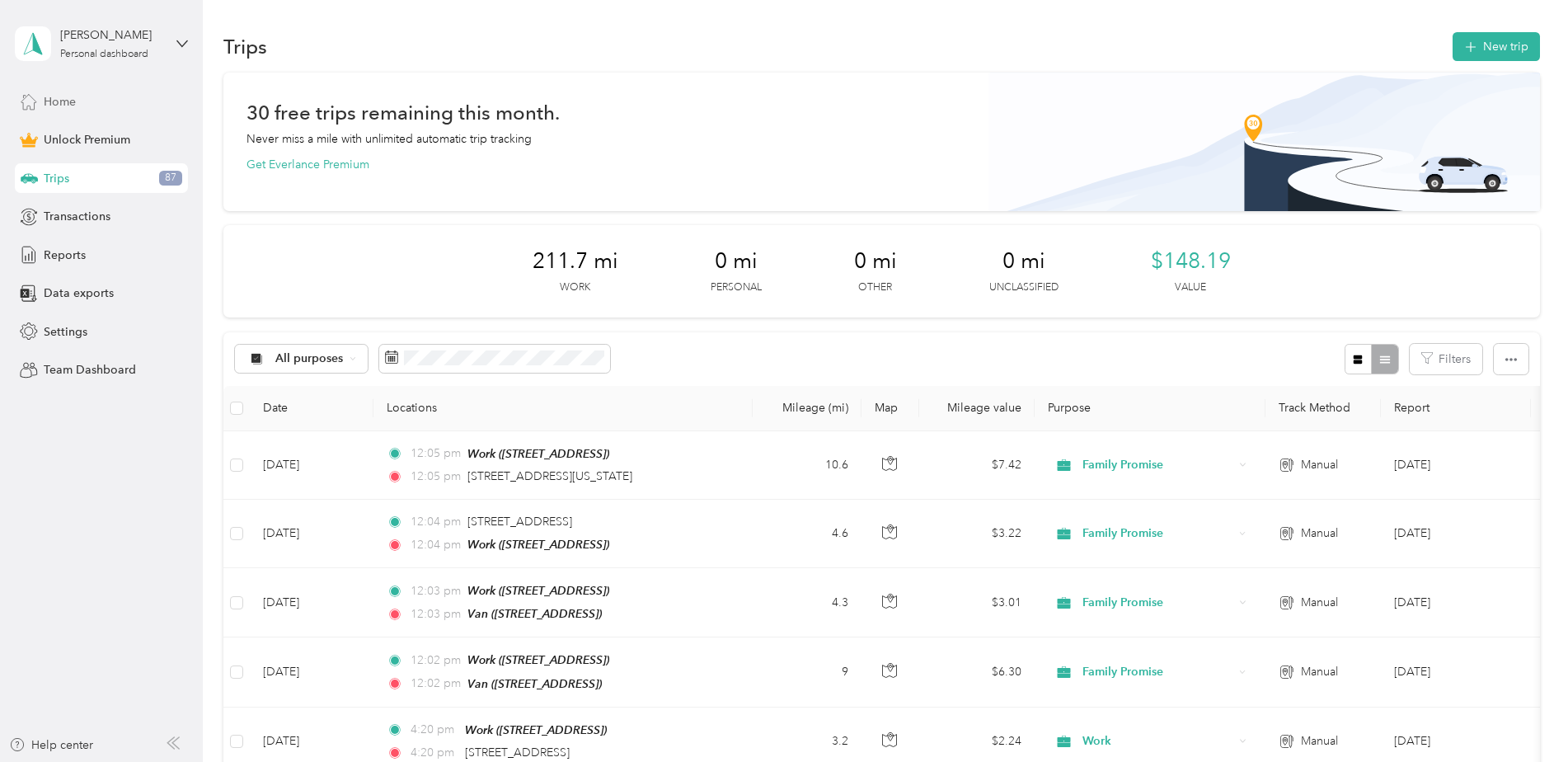
click at [53, 107] on span "Home" at bounding box center [60, 102] width 33 height 17
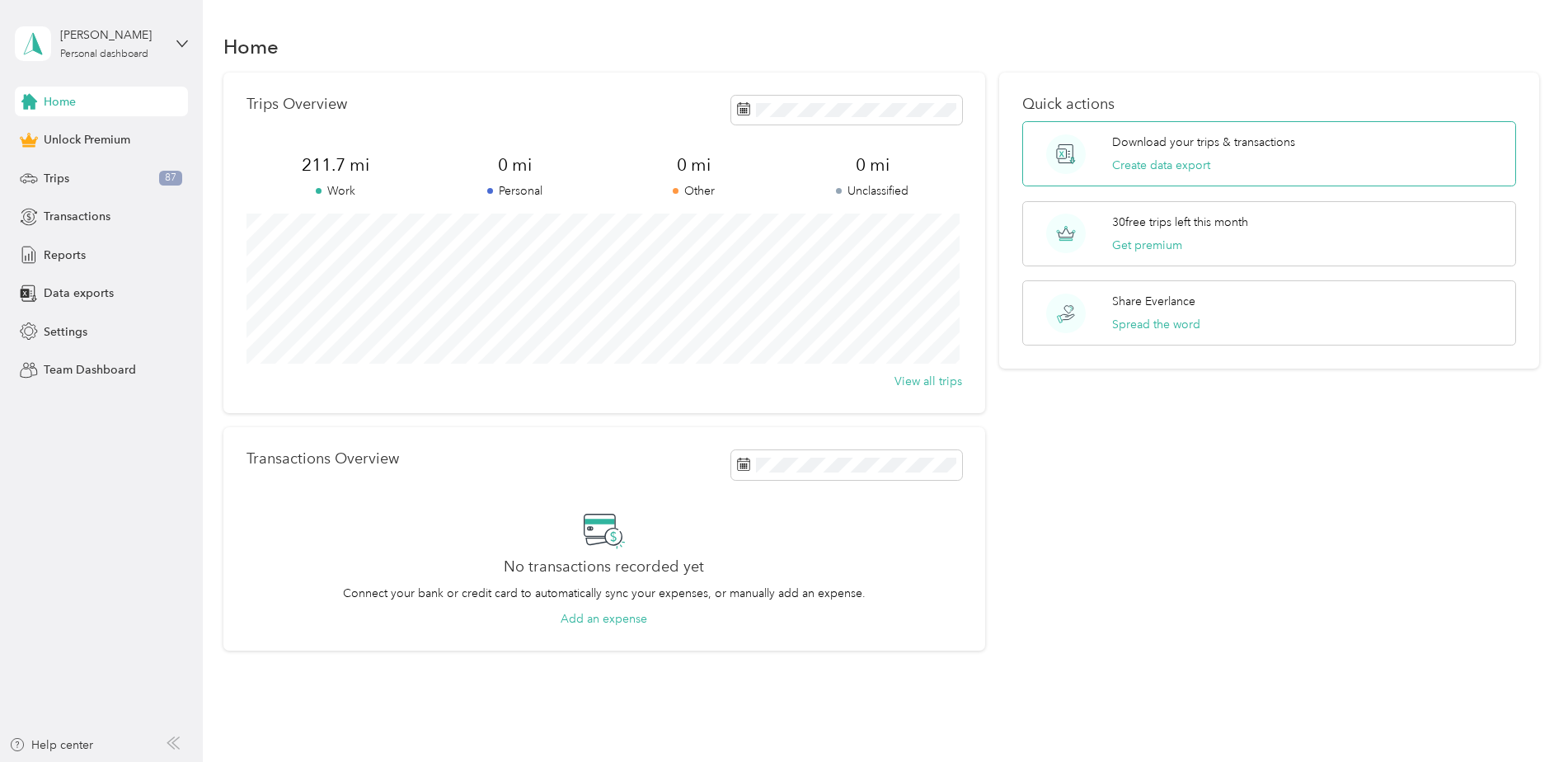
click at [1141, 175] on div "Download your trips & transactions Create data export" at bounding box center [1269, 154] width 494 height 65
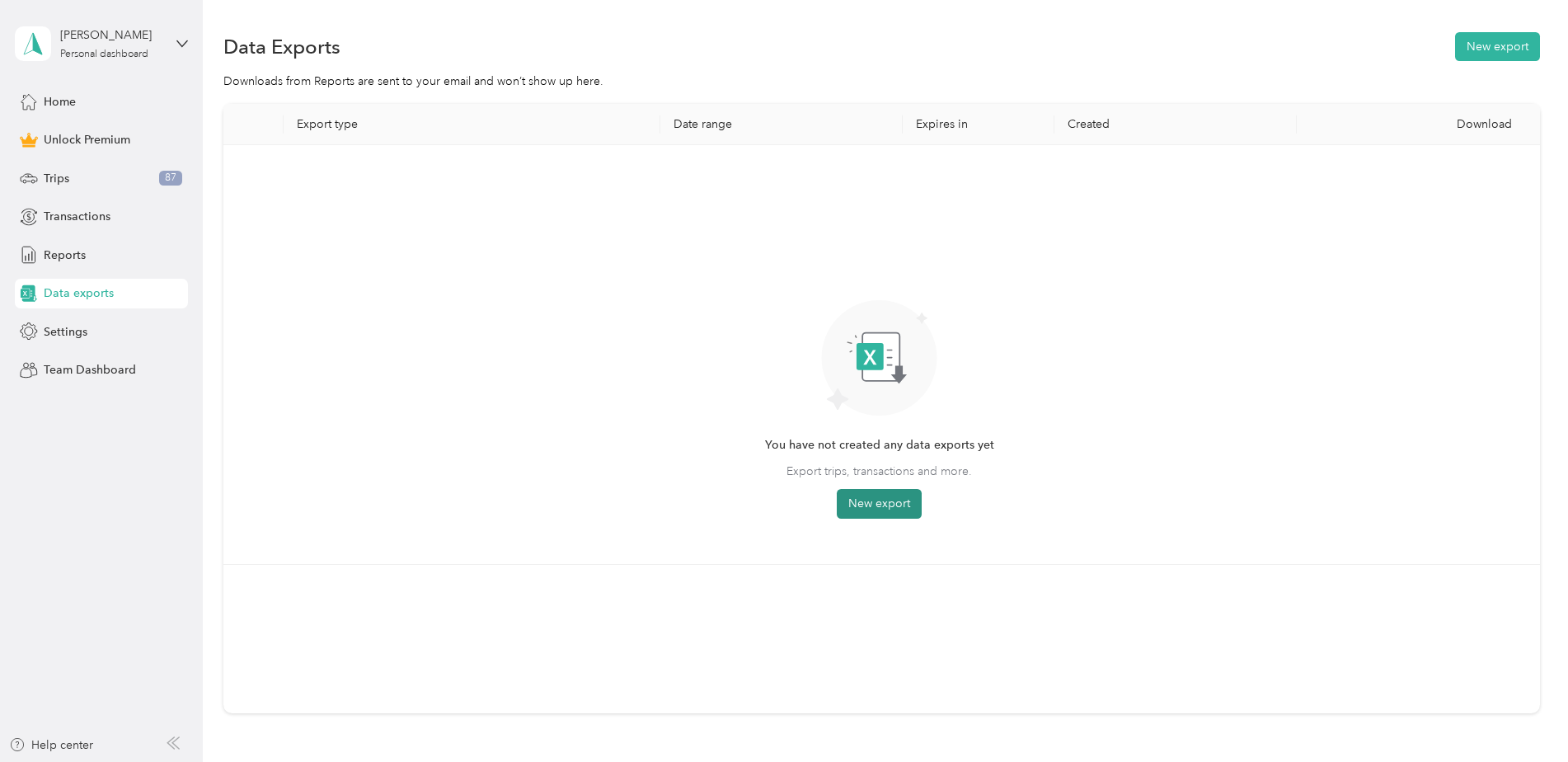
click at [891, 495] on button "New export" at bounding box center [879, 503] width 84 height 30
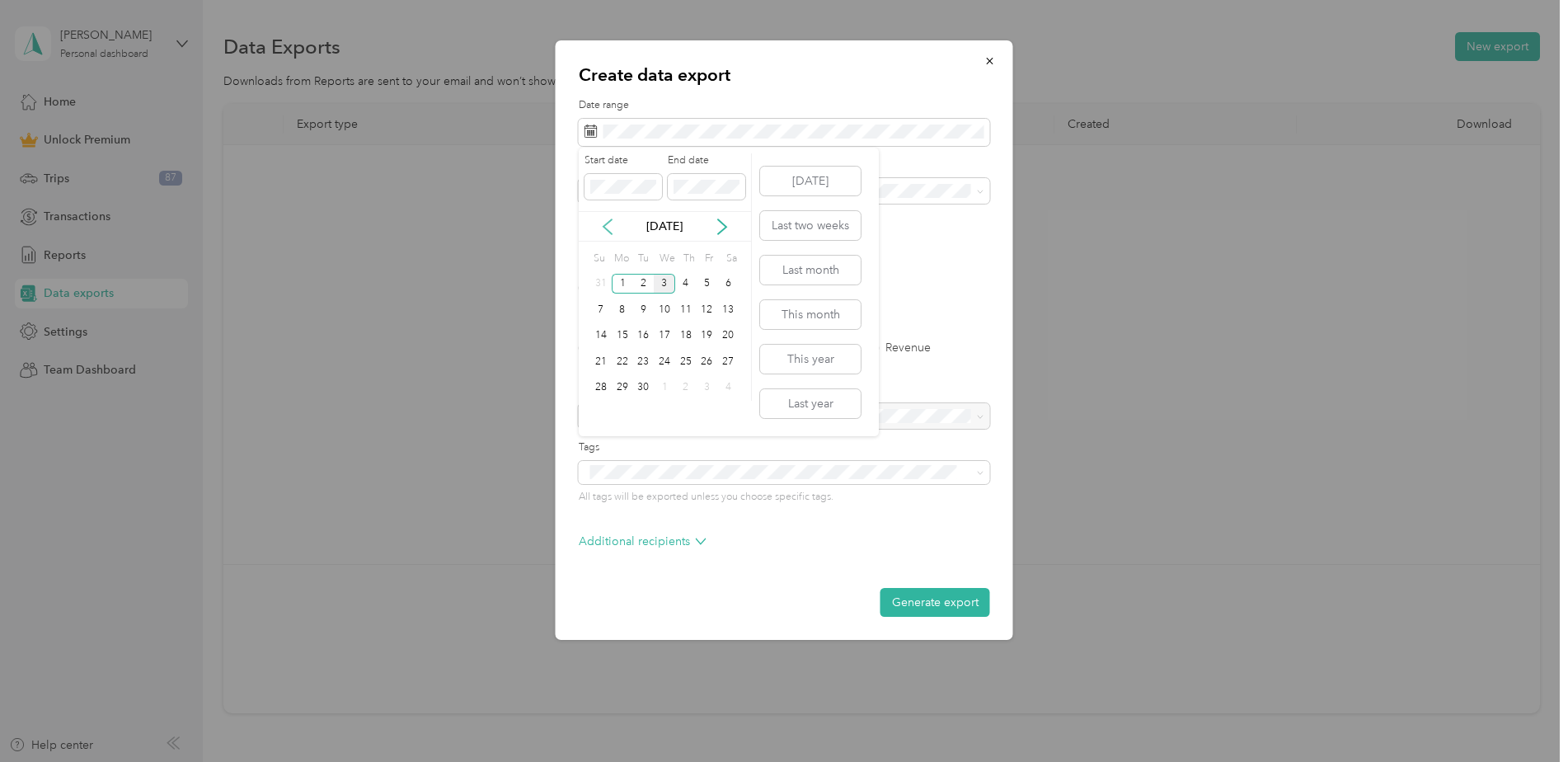
click at [608, 225] on icon at bounding box center [606, 226] width 16 height 16
click at [832, 312] on button "This month" at bounding box center [810, 315] width 101 height 29
click at [604, 228] on icon at bounding box center [606, 226] width 16 height 16
click at [810, 260] on button "Last month" at bounding box center [810, 270] width 101 height 29
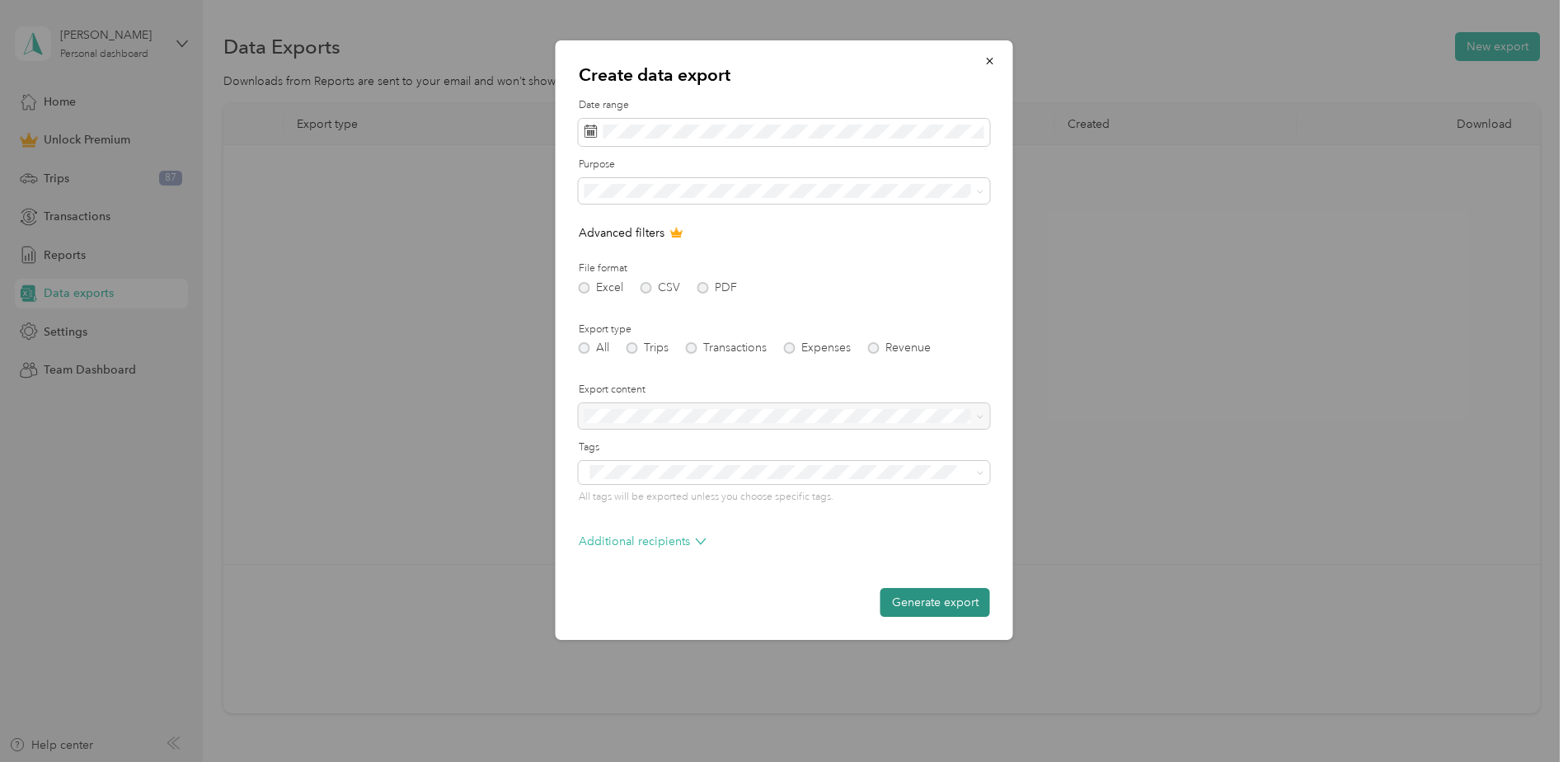
click at [918, 599] on button "Generate export" at bounding box center [935, 602] width 109 height 29
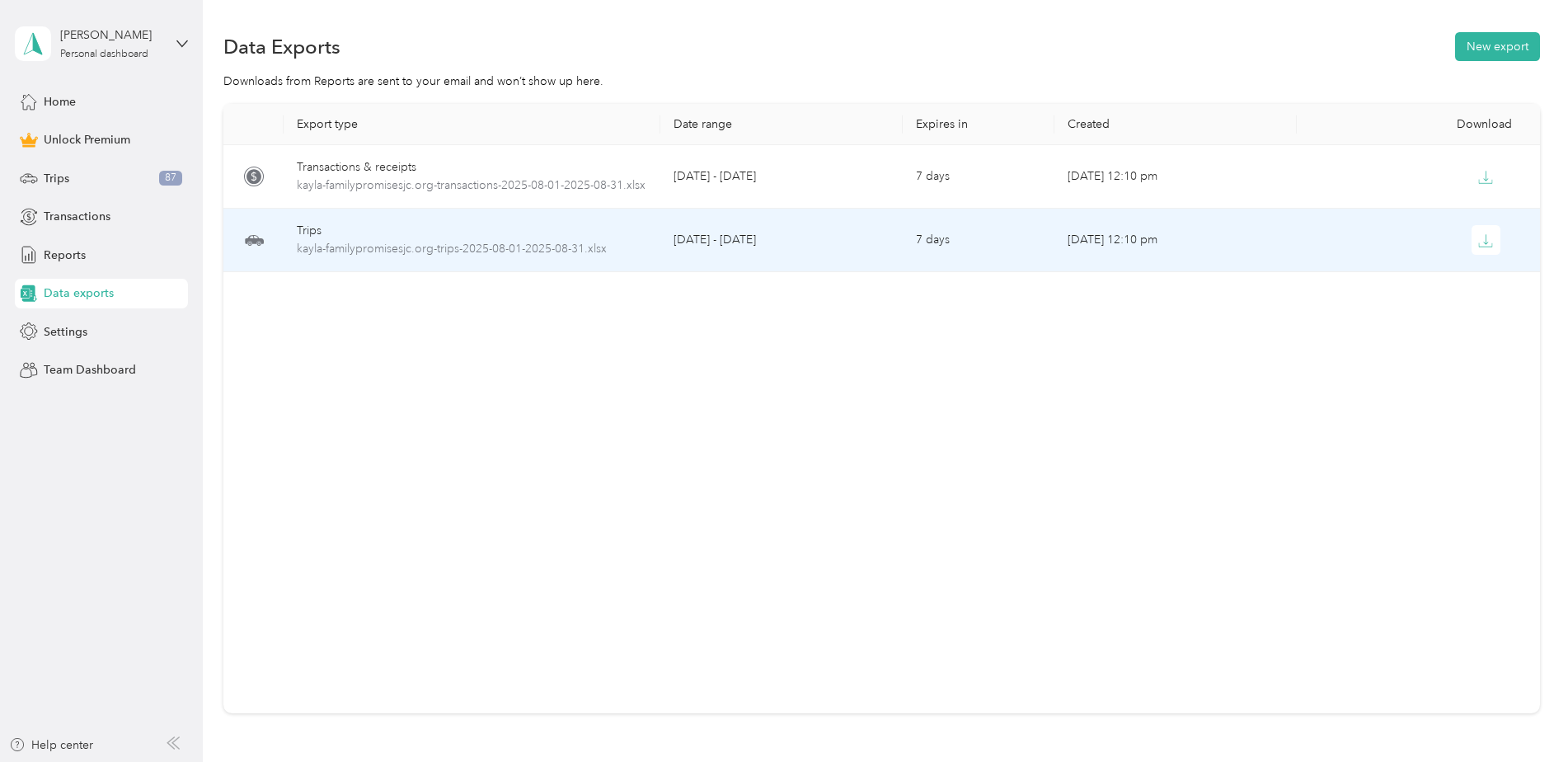
click at [320, 227] on div "Trips" at bounding box center [471, 230] width 349 height 18
click at [361, 243] on span "kayla-familypromisesjc.org-trips-2025-08-01-2025-08-31.xlsx" at bounding box center [471, 249] width 349 height 18
click at [459, 244] on span "kayla-familypromisesjc.org-trips-2025-08-01-2025-08-31.xlsx" at bounding box center [471, 249] width 349 height 18
click at [1482, 247] on icon "button" at bounding box center [1485, 244] width 13 height 3
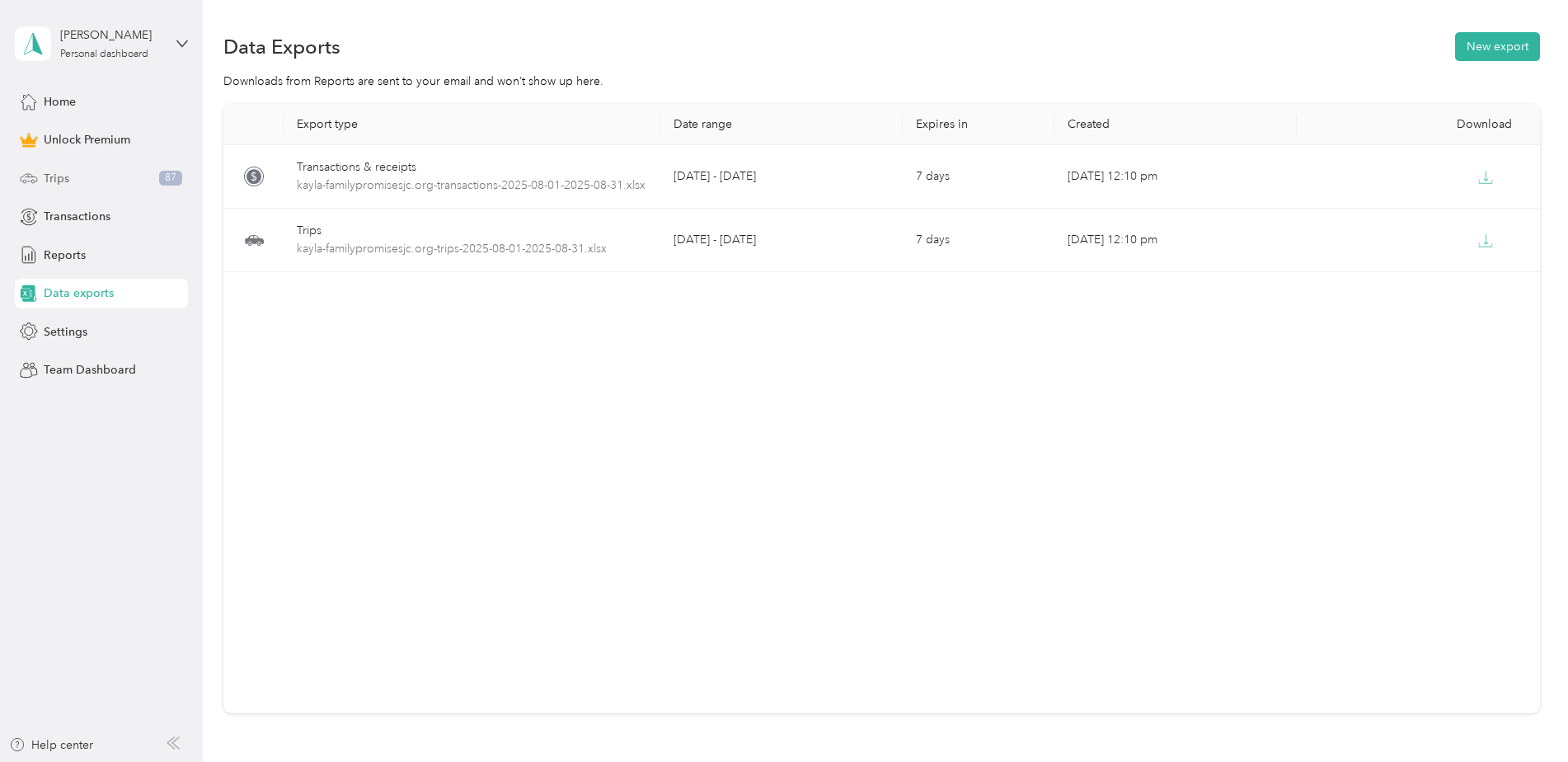
click at [77, 175] on div "Trips 87" at bounding box center [101, 178] width 173 height 30
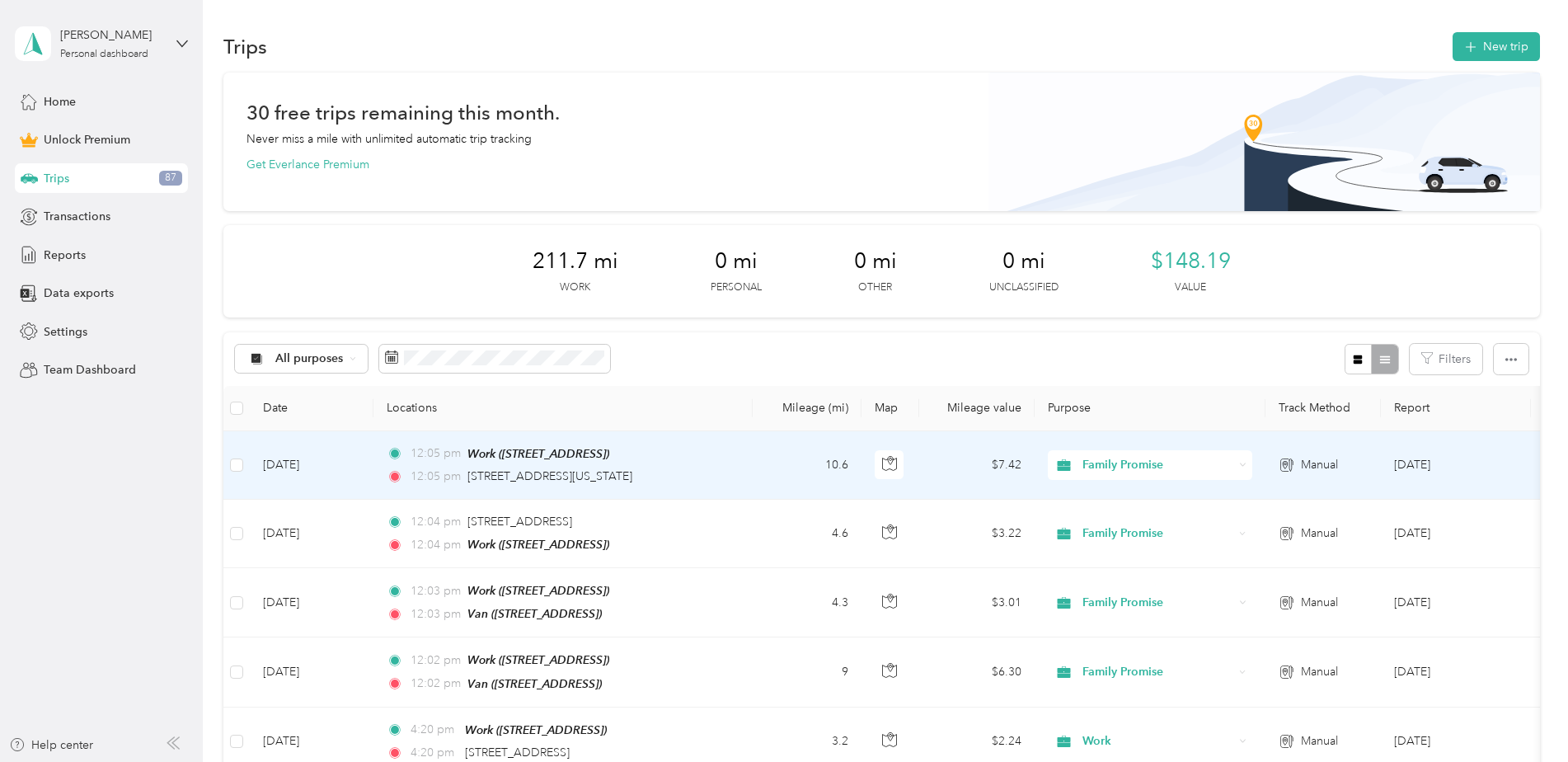
click at [309, 463] on td "[DATE]" at bounding box center [311, 464] width 124 height 68
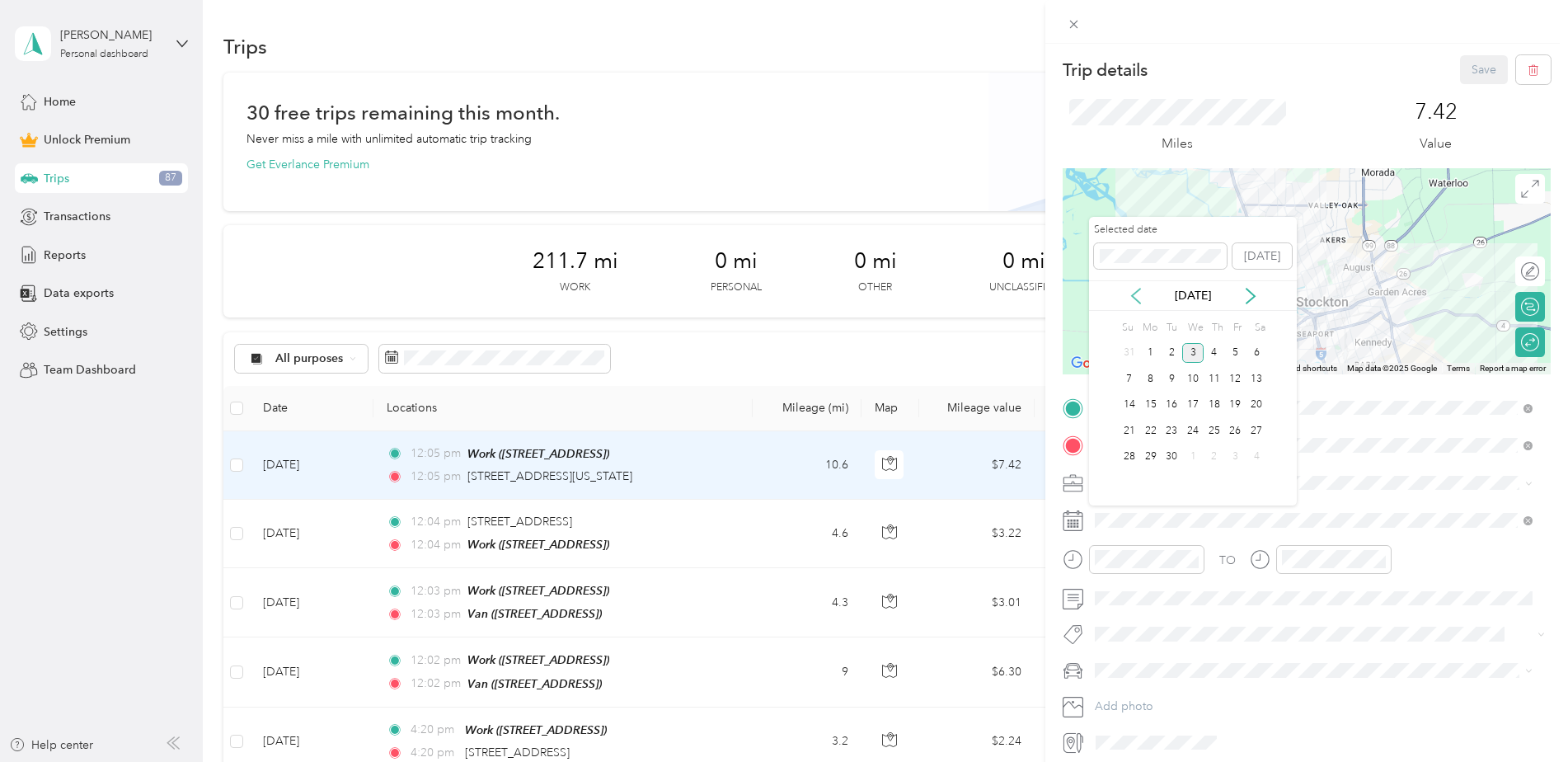
click at [1139, 288] on icon at bounding box center [1135, 296] width 16 height 16
click at [1130, 478] on div "31" at bounding box center [1129, 482] width 21 height 20
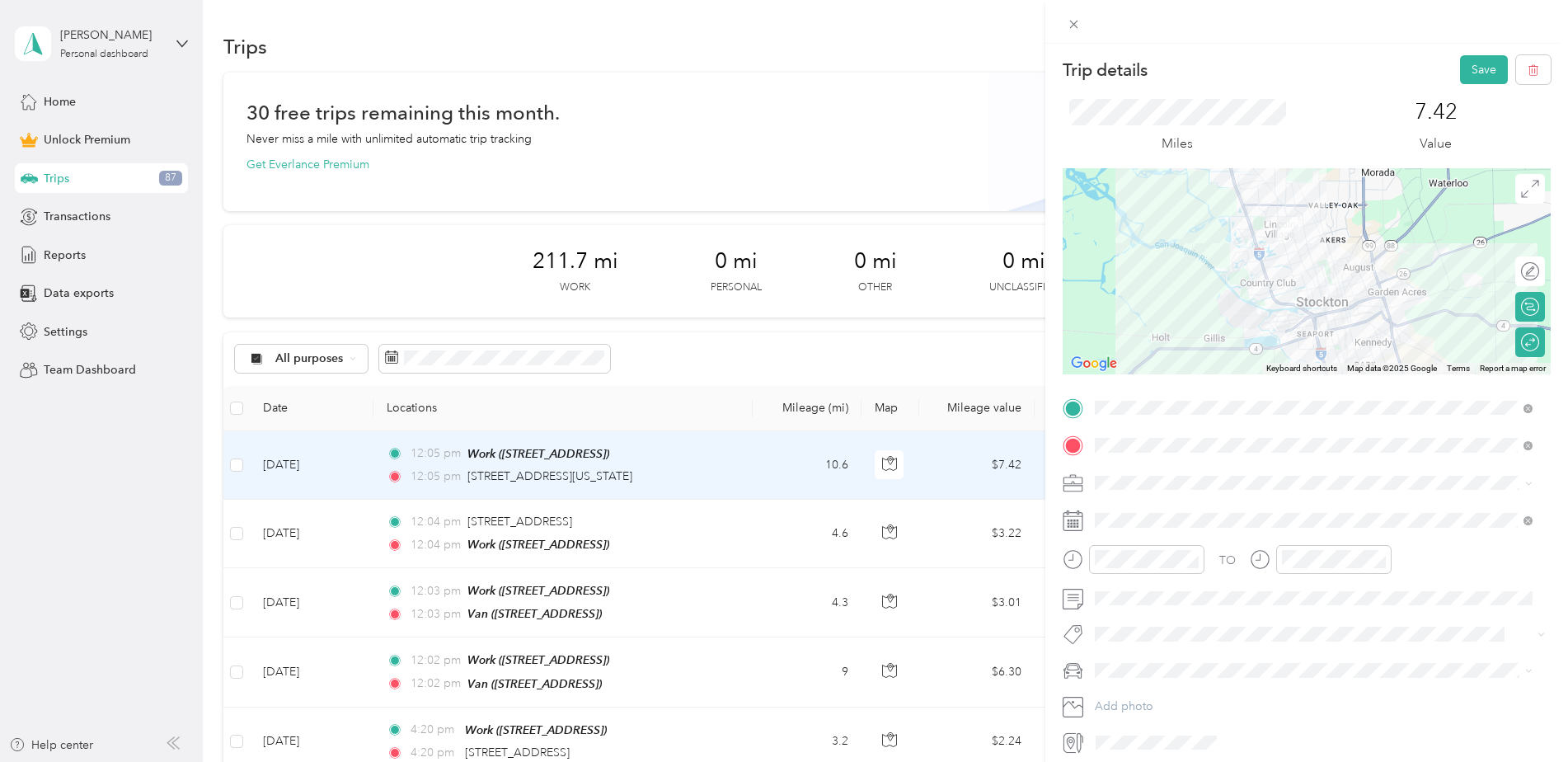
drag, startPoint x: 1475, startPoint y: 69, endPoint x: 1437, endPoint y: 71, distance: 38.1
click at [1437, 71] on div "Trip details Save" at bounding box center [1306, 70] width 488 height 29
click at [1460, 67] on button "Save" at bounding box center [1484, 70] width 48 height 29
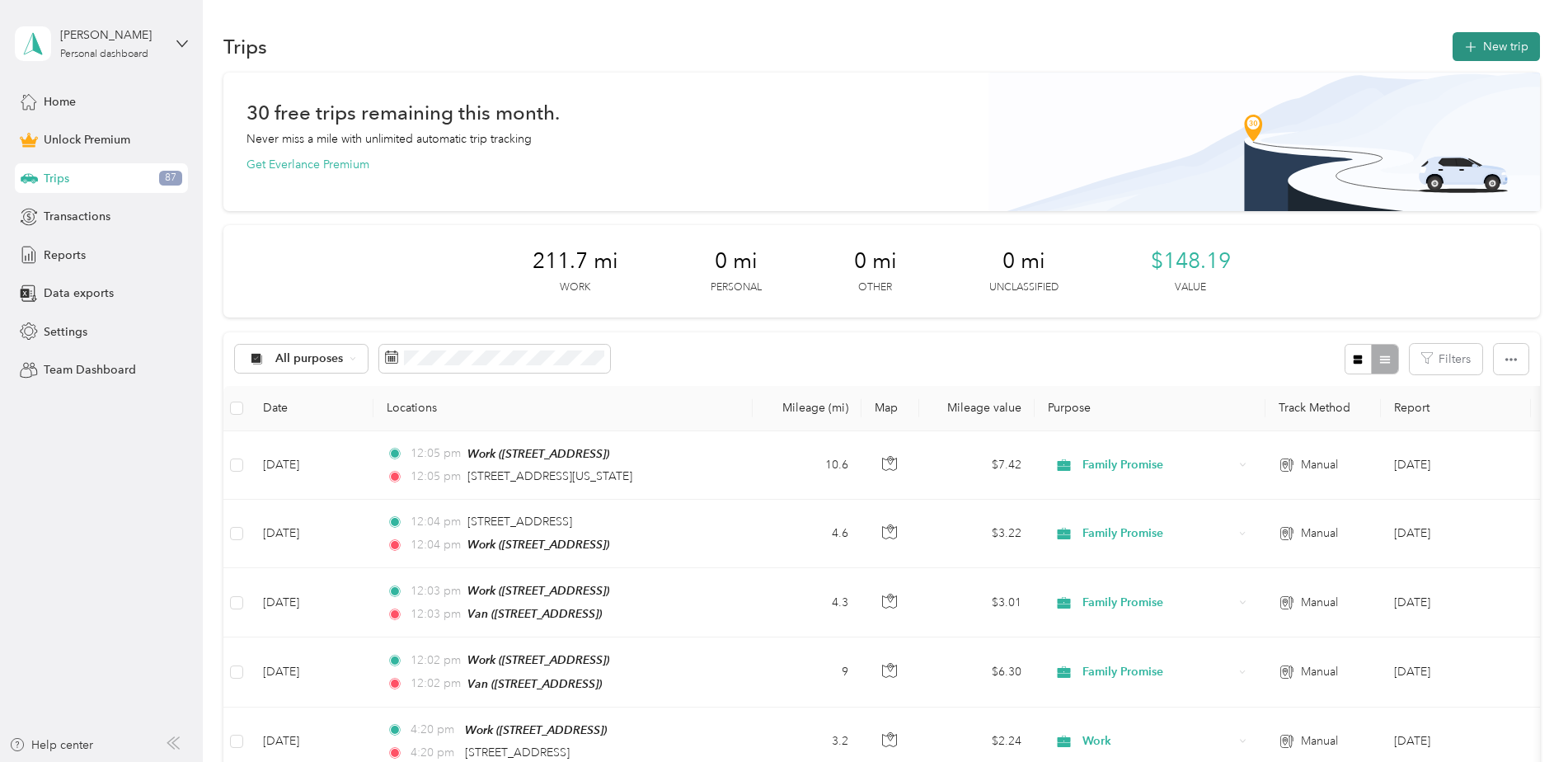
click at [1491, 49] on button "New trip" at bounding box center [1496, 47] width 87 height 29
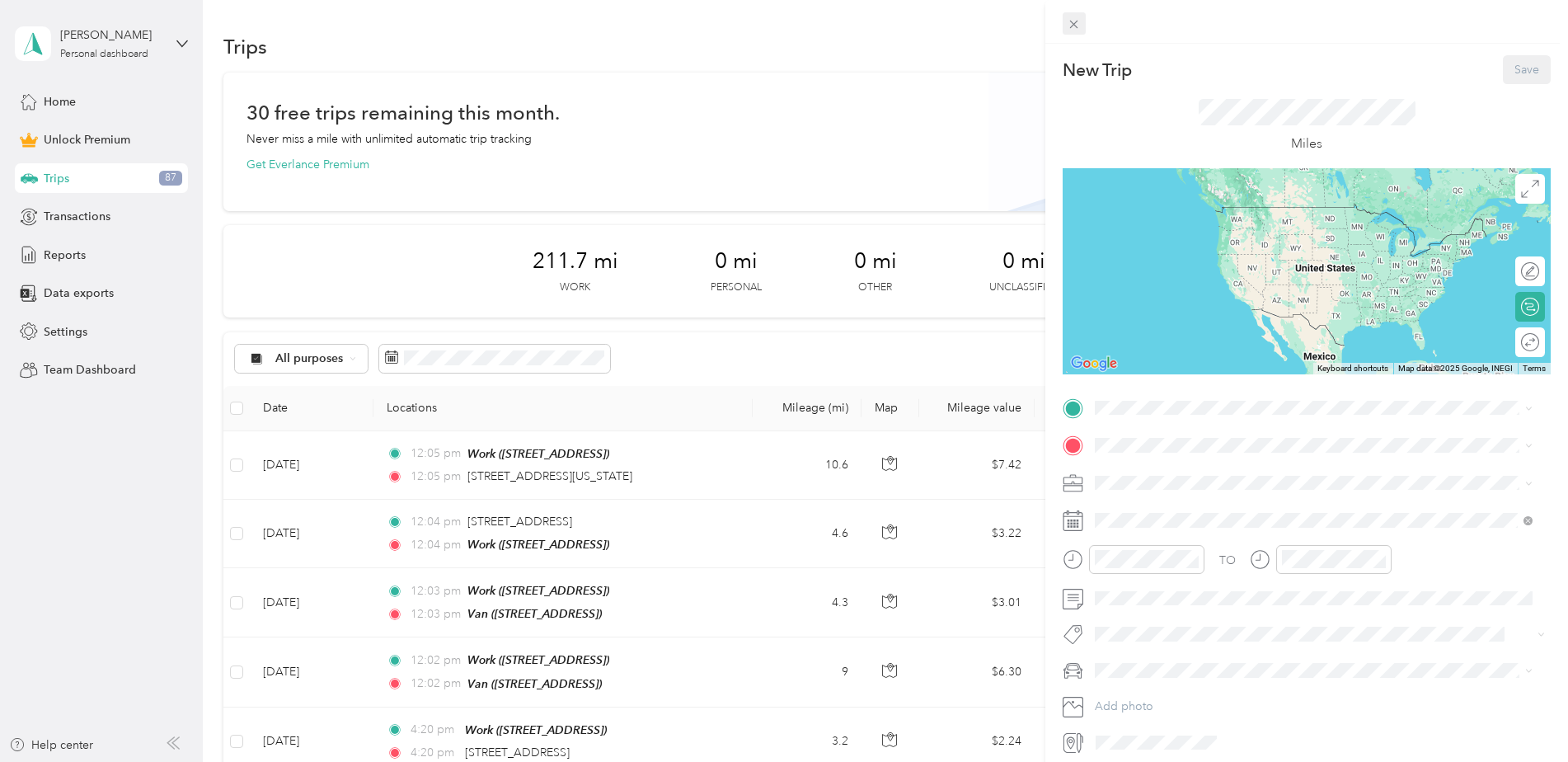
click at [1073, 24] on icon at bounding box center [1074, 24] width 14 height 14
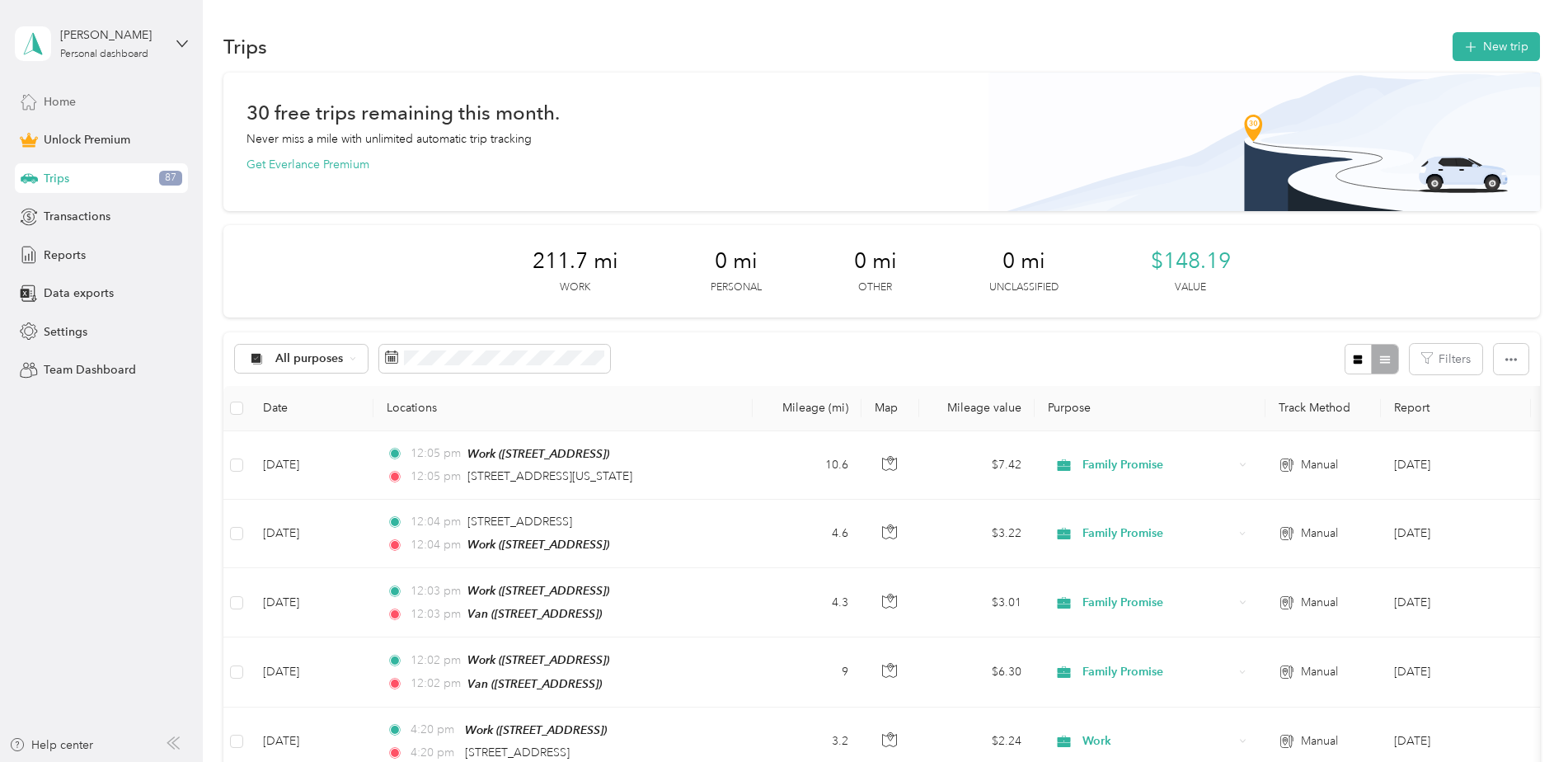
click at [92, 107] on div "Home" at bounding box center [101, 101] width 173 height 30
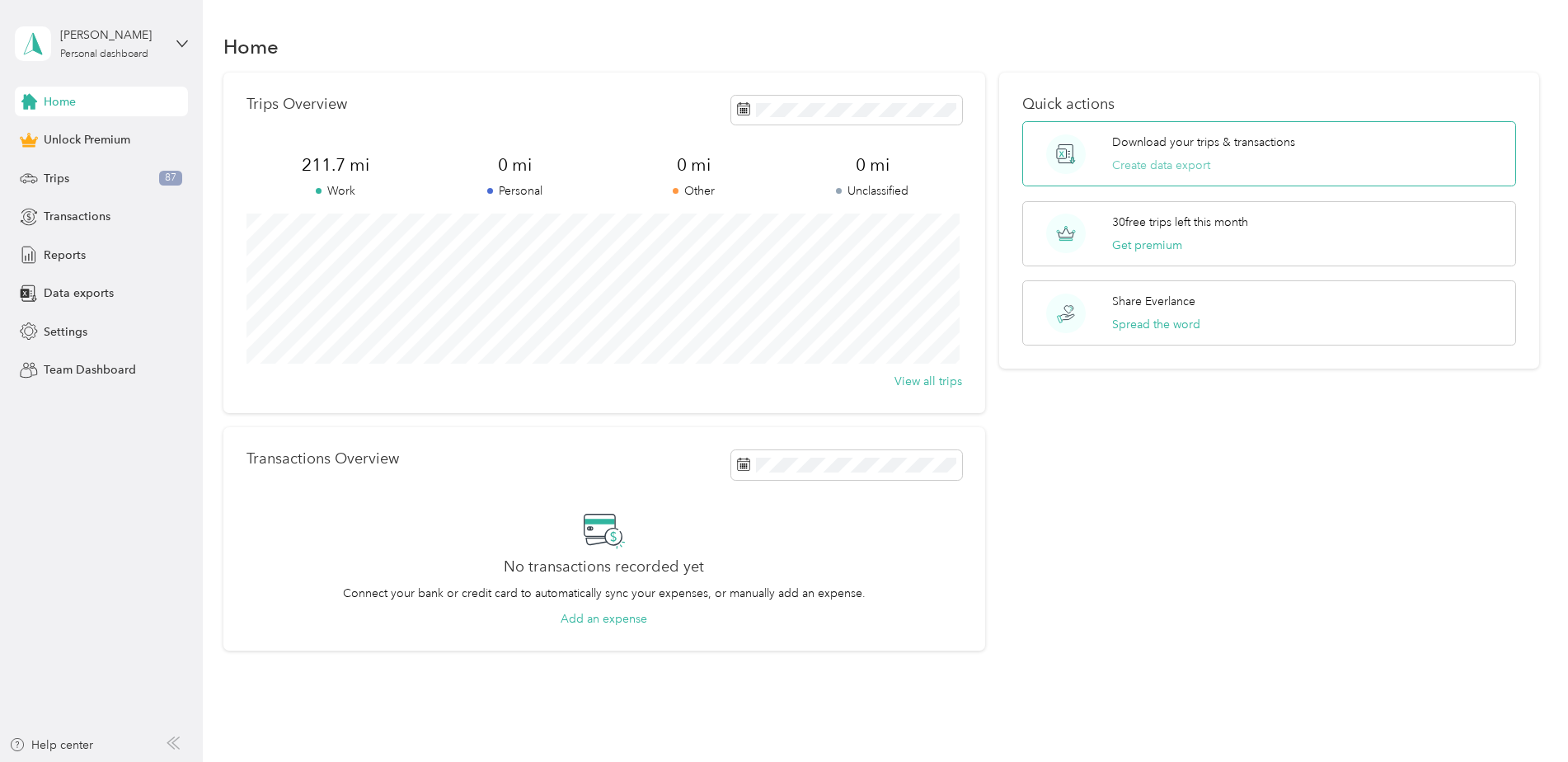
click at [1162, 158] on button "Create data export" at bounding box center [1161, 165] width 98 height 17
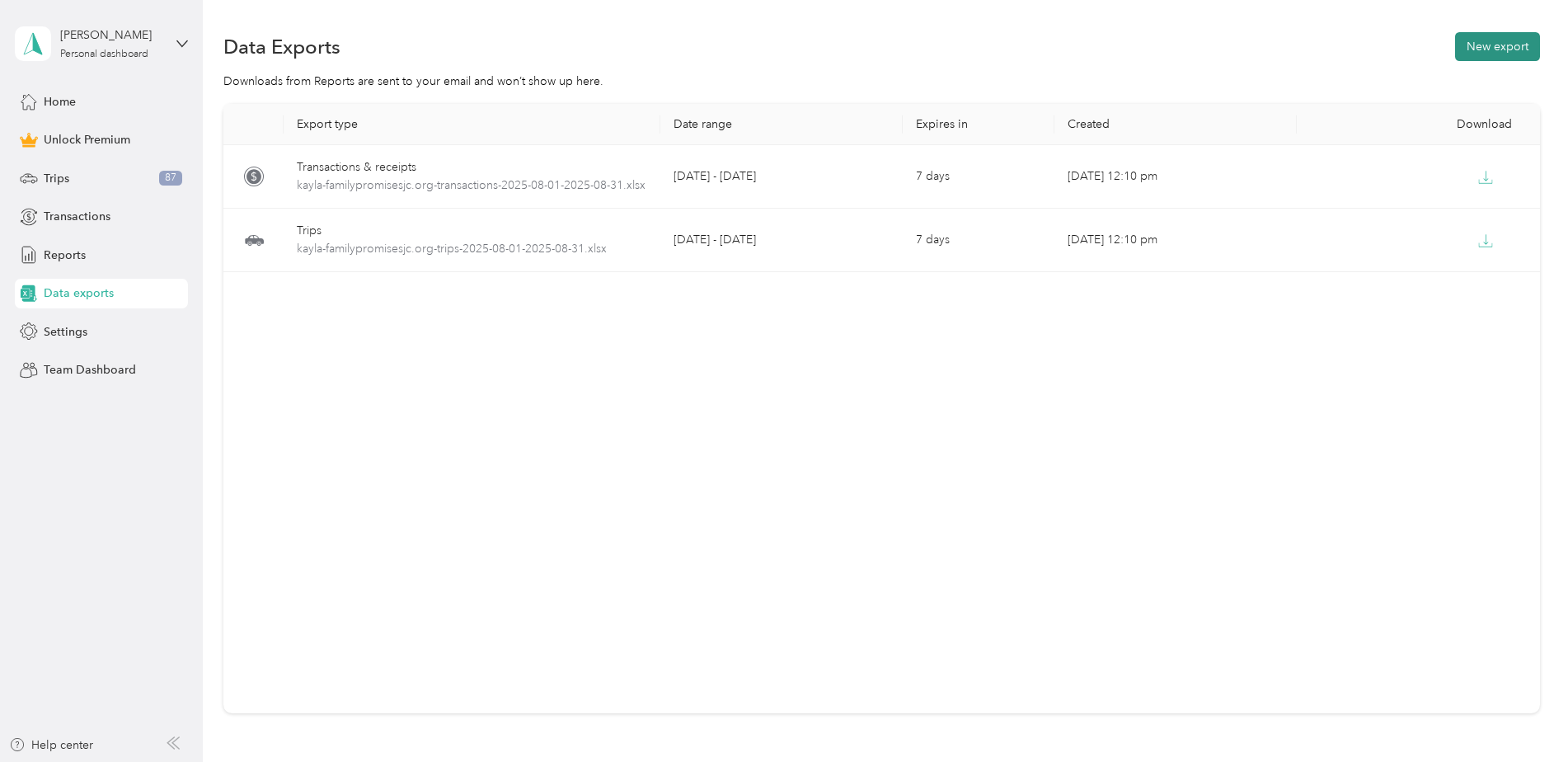
click at [1480, 35] on button "New export" at bounding box center [1497, 47] width 84 height 29
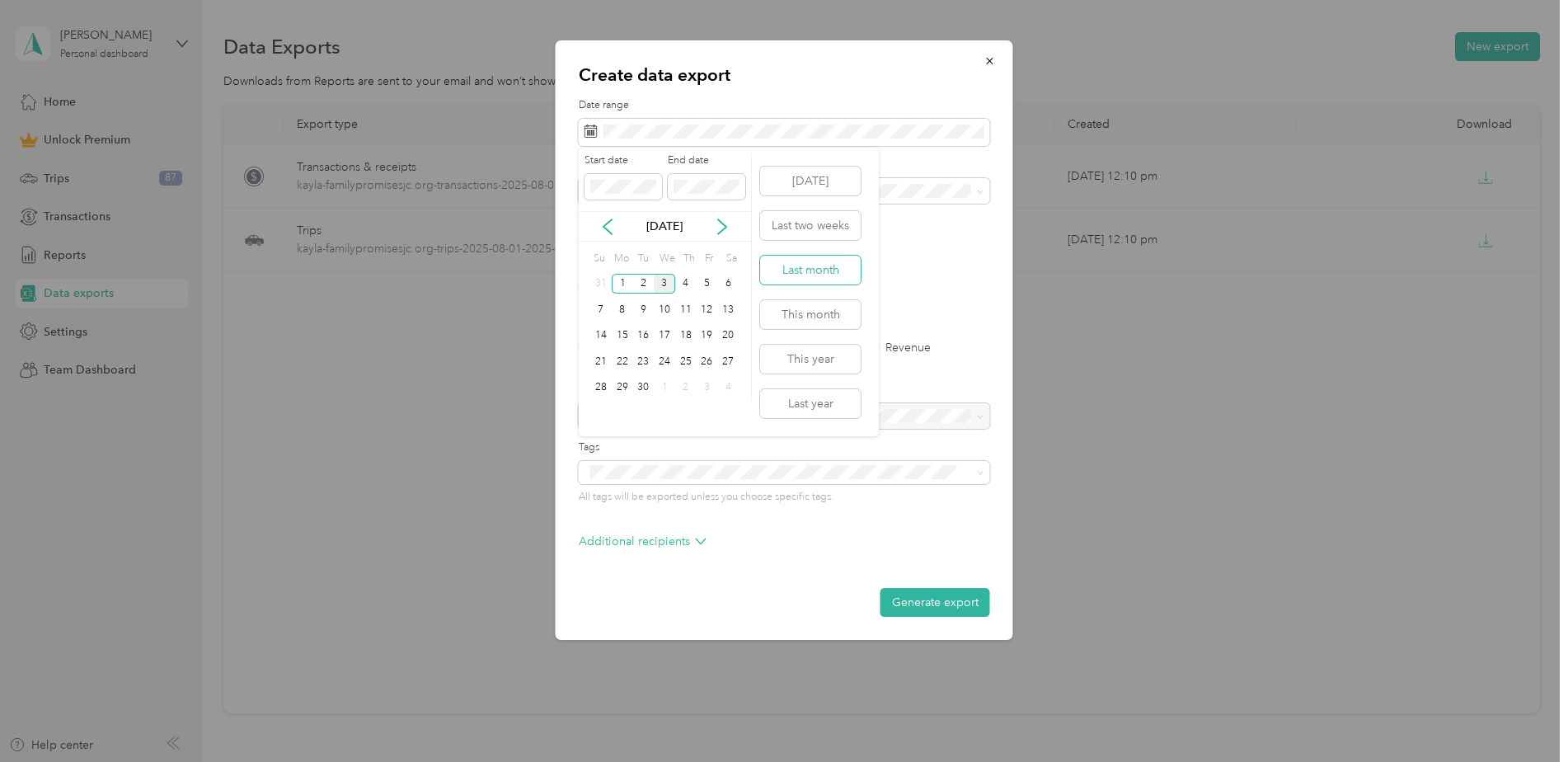
click at [821, 266] on button "Last month" at bounding box center [810, 270] width 101 height 29
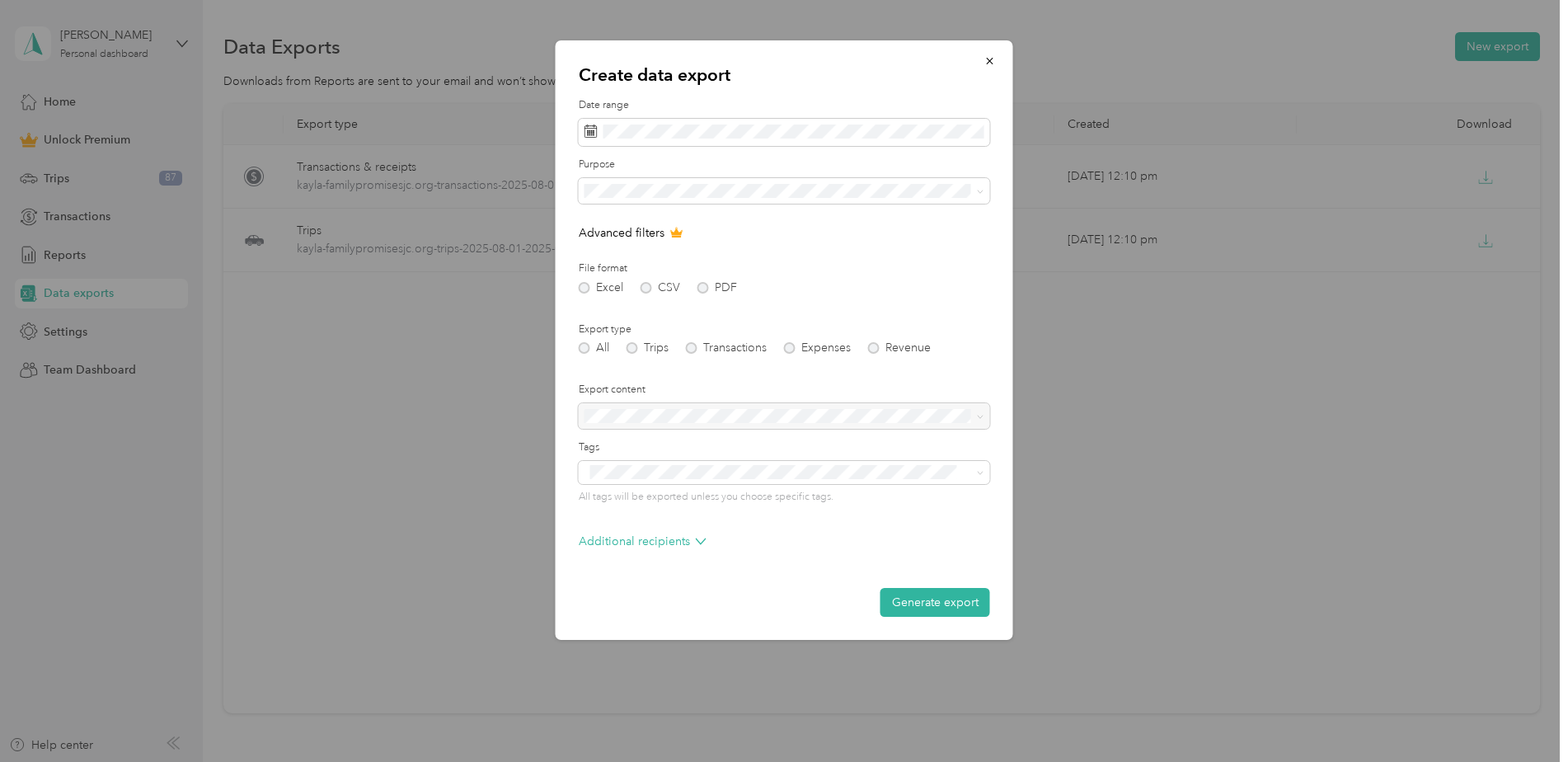
click at [633, 351] on div "All Trips Transactions Expenses Revenue" at bounding box center [784, 347] width 412 height 12
click at [633, 348] on div "All Trips Transactions Expenses Revenue" at bounding box center [784, 347] width 412 height 12
click at [634, 342] on div "All Trips Transactions Expenses Revenue" at bounding box center [784, 347] width 412 height 12
click at [634, 343] on div "All Trips Transactions Expenses Revenue" at bounding box center [784, 347] width 412 height 12
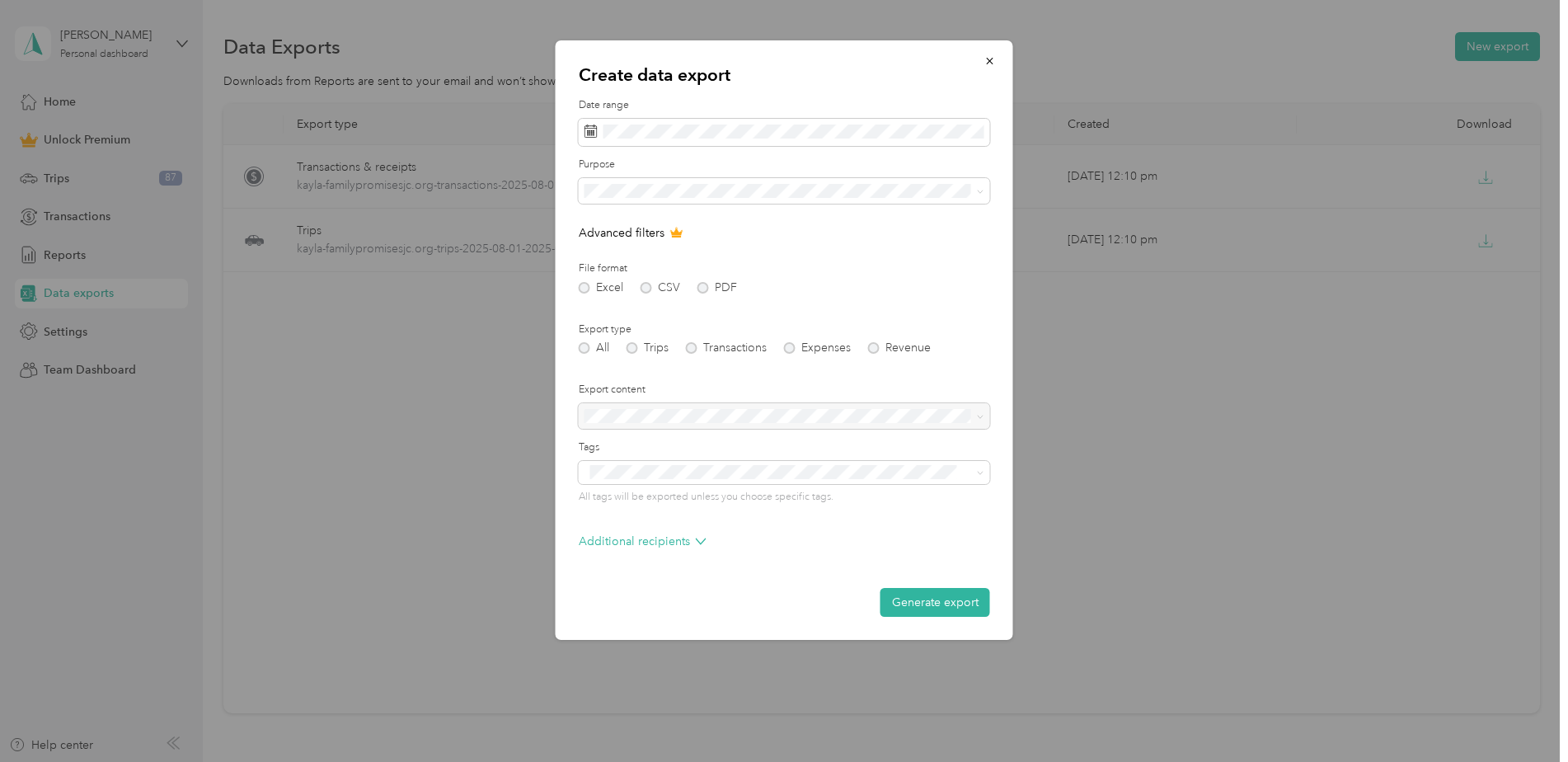
click at [632, 346] on div "All Trips Transactions Expenses Revenue" at bounding box center [784, 347] width 412 height 12
click at [583, 345] on div "All Trips Transactions Expenses Revenue" at bounding box center [784, 347] width 412 height 12
click at [633, 348] on div "All Trips Transactions Expenses Revenue" at bounding box center [784, 347] width 412 height 12
click at [933, 599] on button "Generate export" at bounding box center [935, 602] width 109 height 29
